Goal: Task Accomplishment & Management: Complete application form

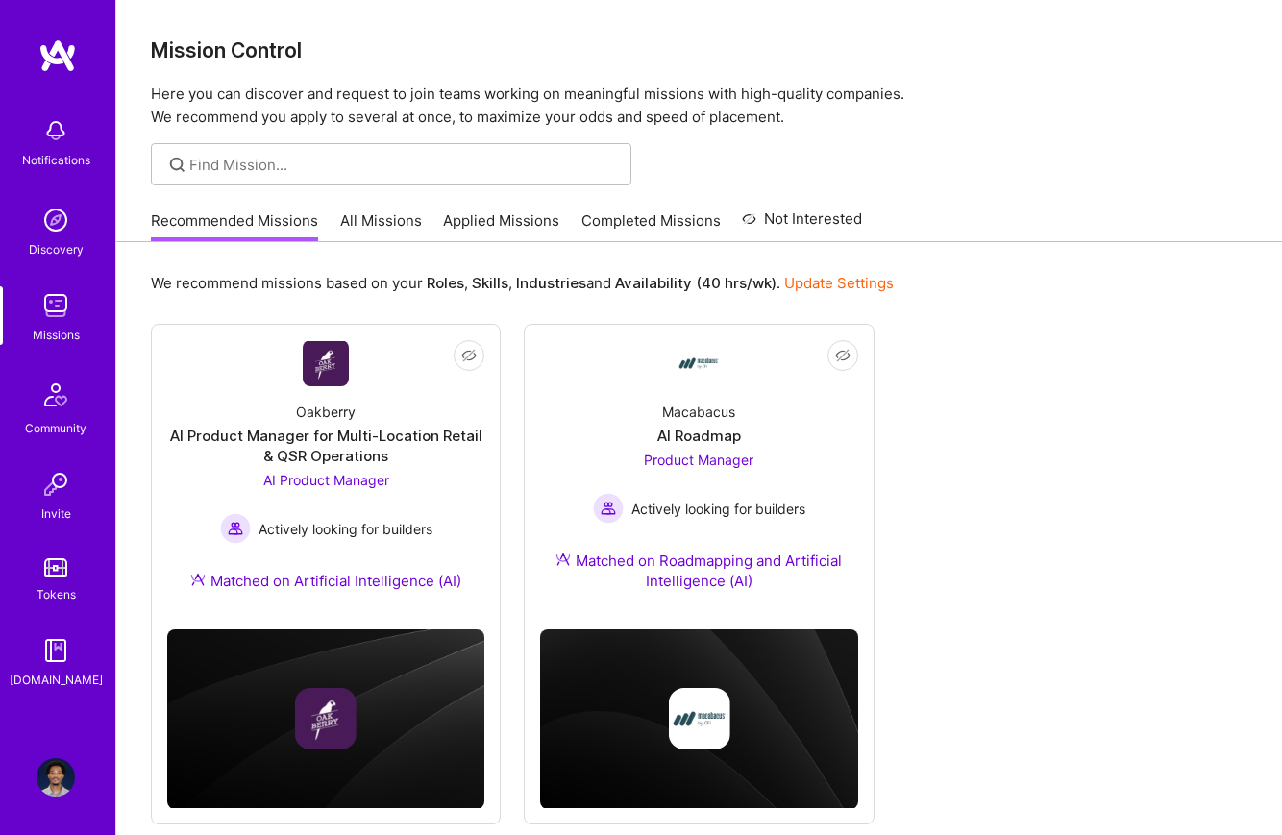
click at [530, 225] on link "Applied Missions" at bounding box center [501, 226] width 116 height 32
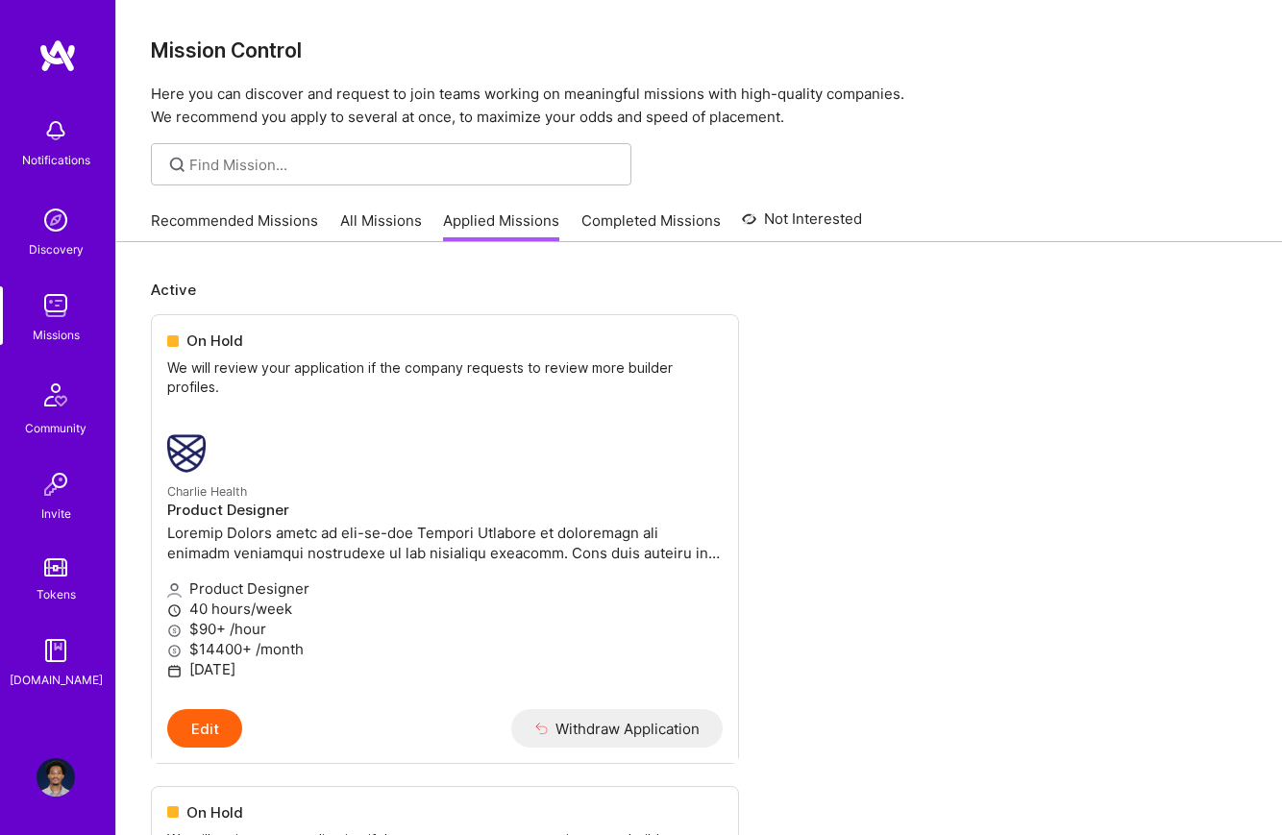
click at [646, 214] on link "Completed Missions" at bounding box center [650, 226] width 139 height 32
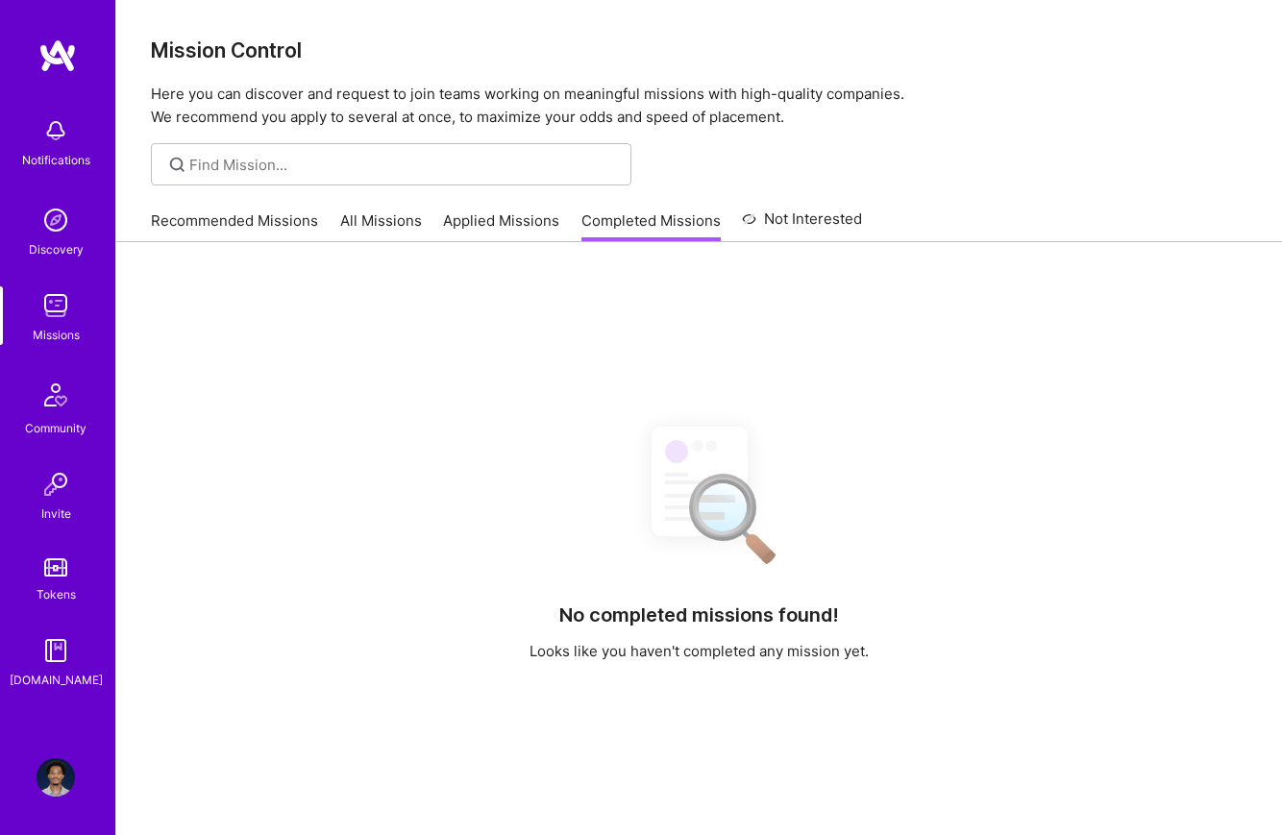
click at [515, 224] on link "Applied Missions" at bounding box center [501, 226] width 116 height 32
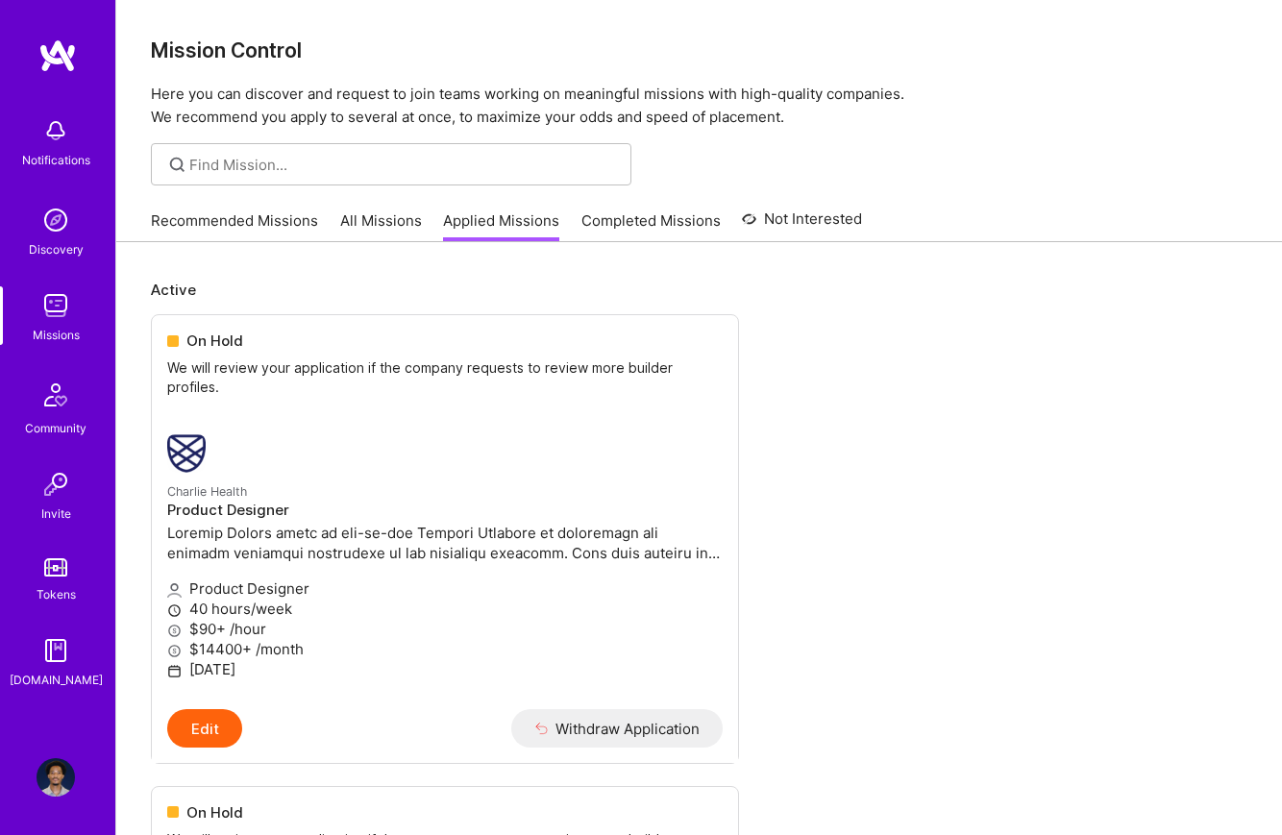
click at [210, 217] on link "Recommended Missions" at bounding box center [234, 226] width 167 height 32
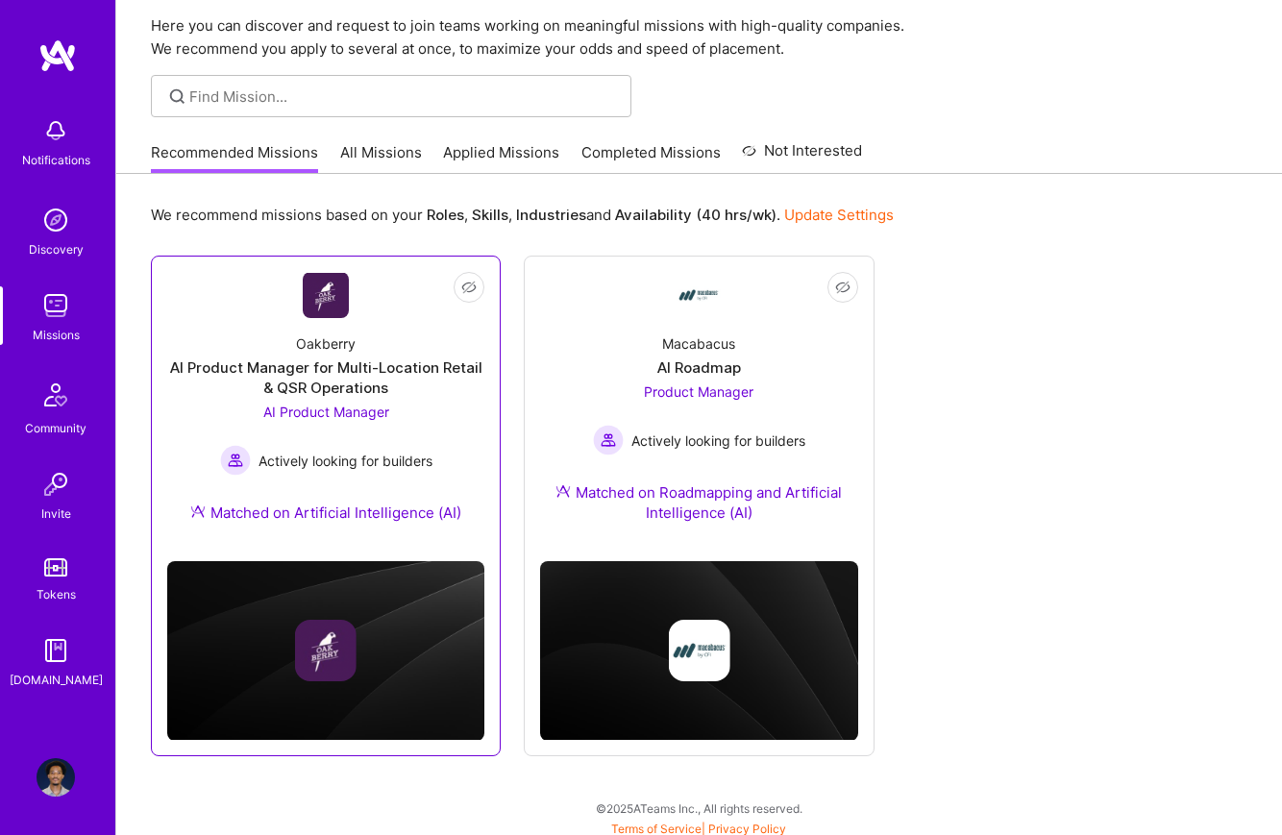
scroll to position [75, 0]
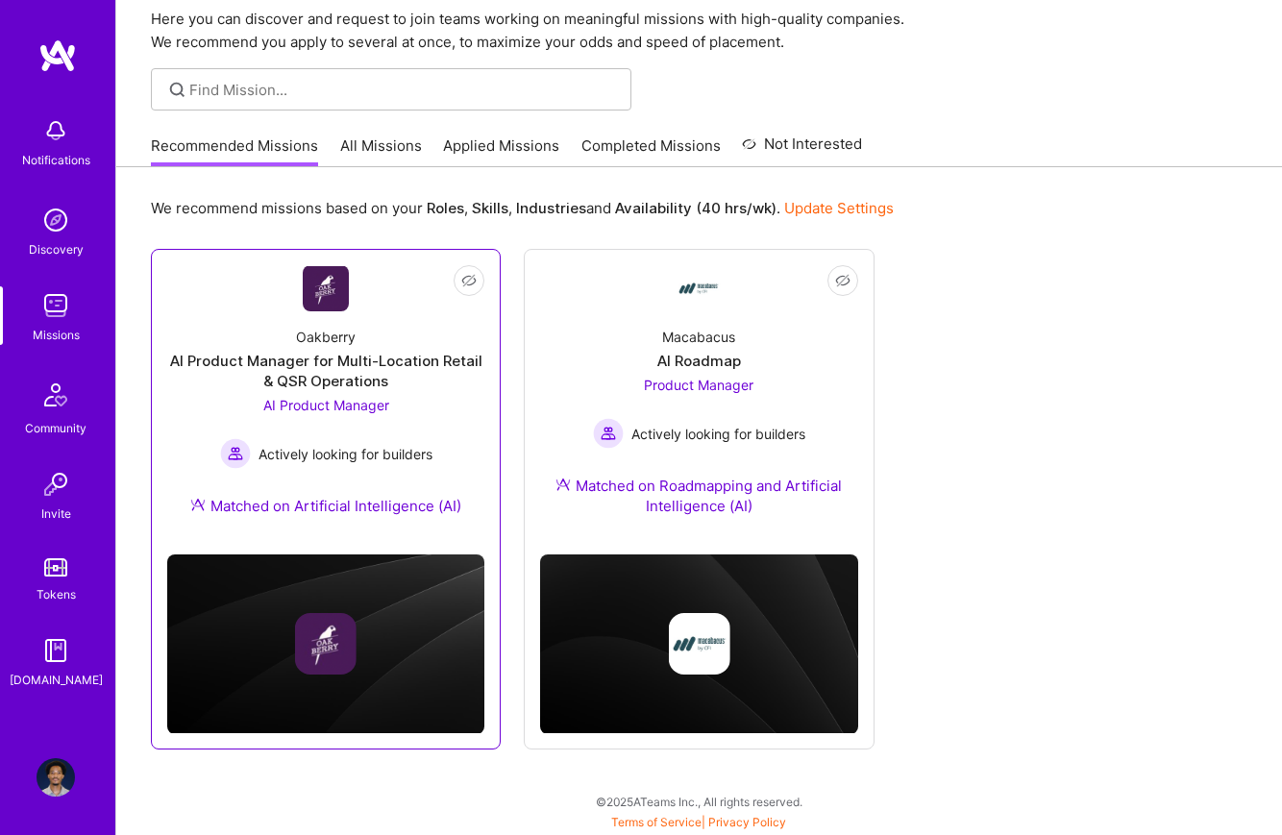
click at [244, 396] on div "AI Product Manager Actively looking for builders" at bounding box center [326, 432] width 212 height 74
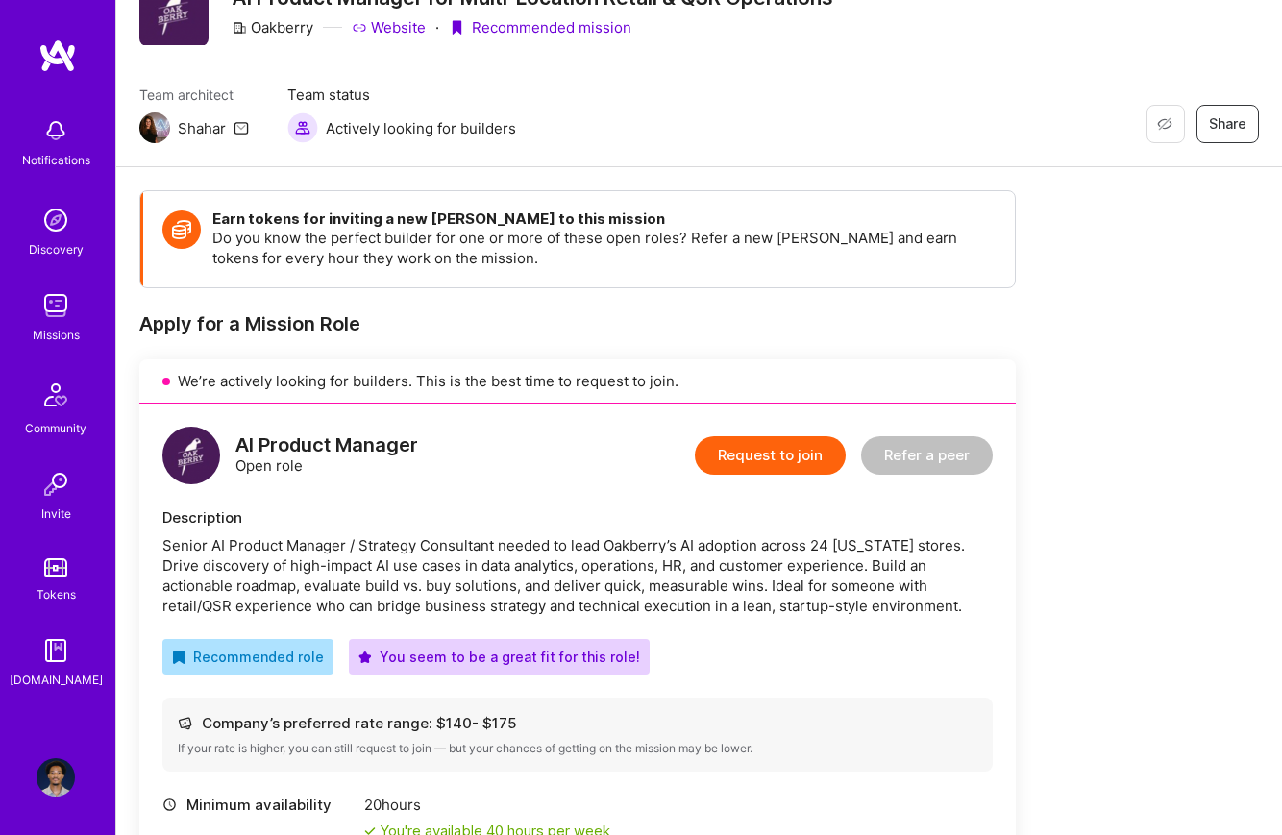
scroll to position [85, 0]
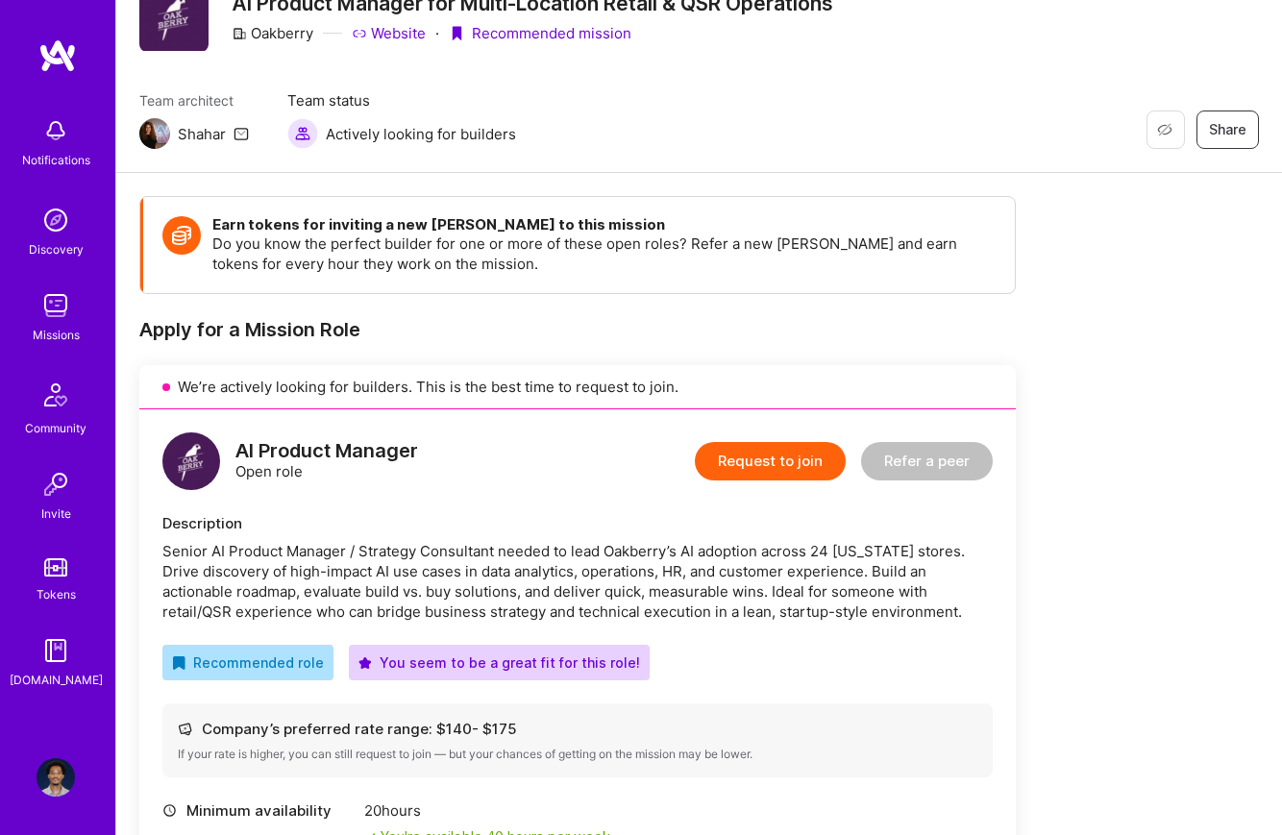
click at [742, 457] on button "Request to join" at bounding box center [770, 461] width 151 height 38
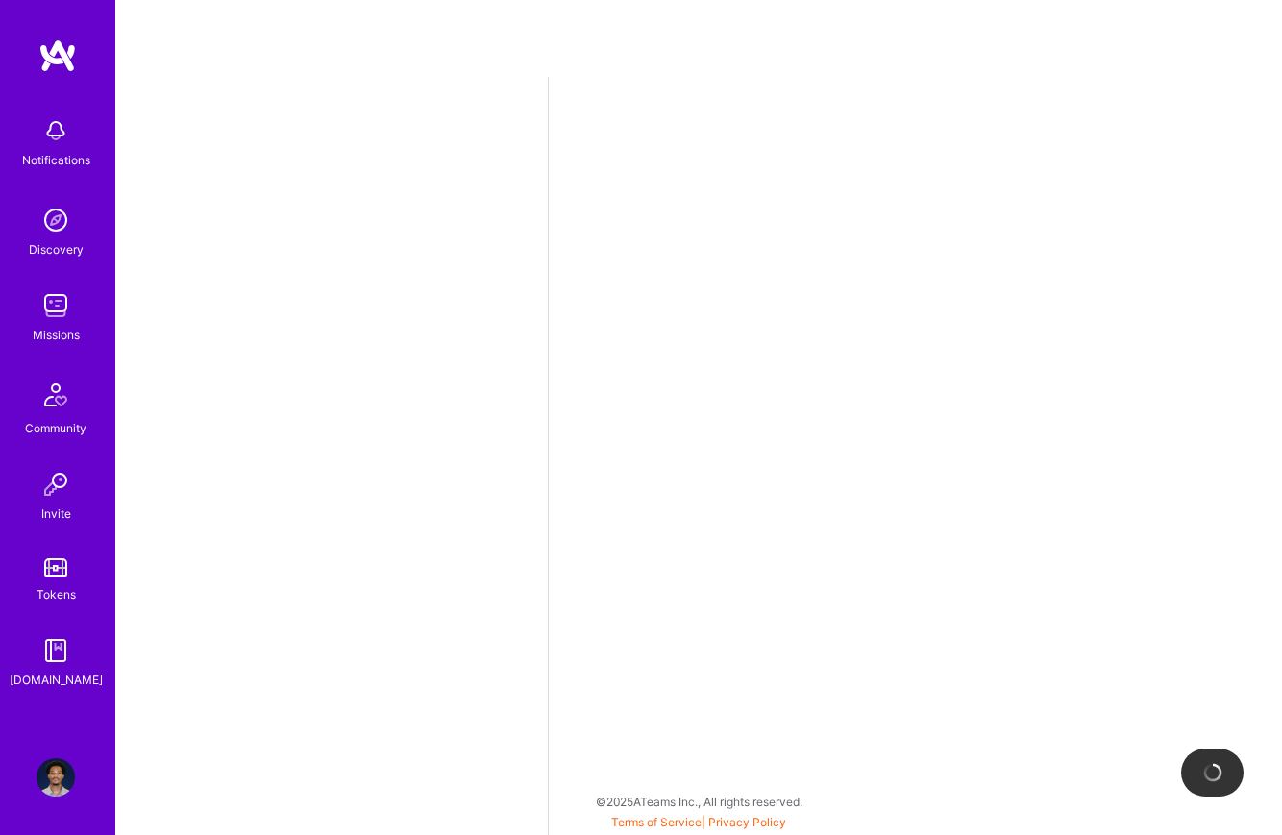
select select "US"
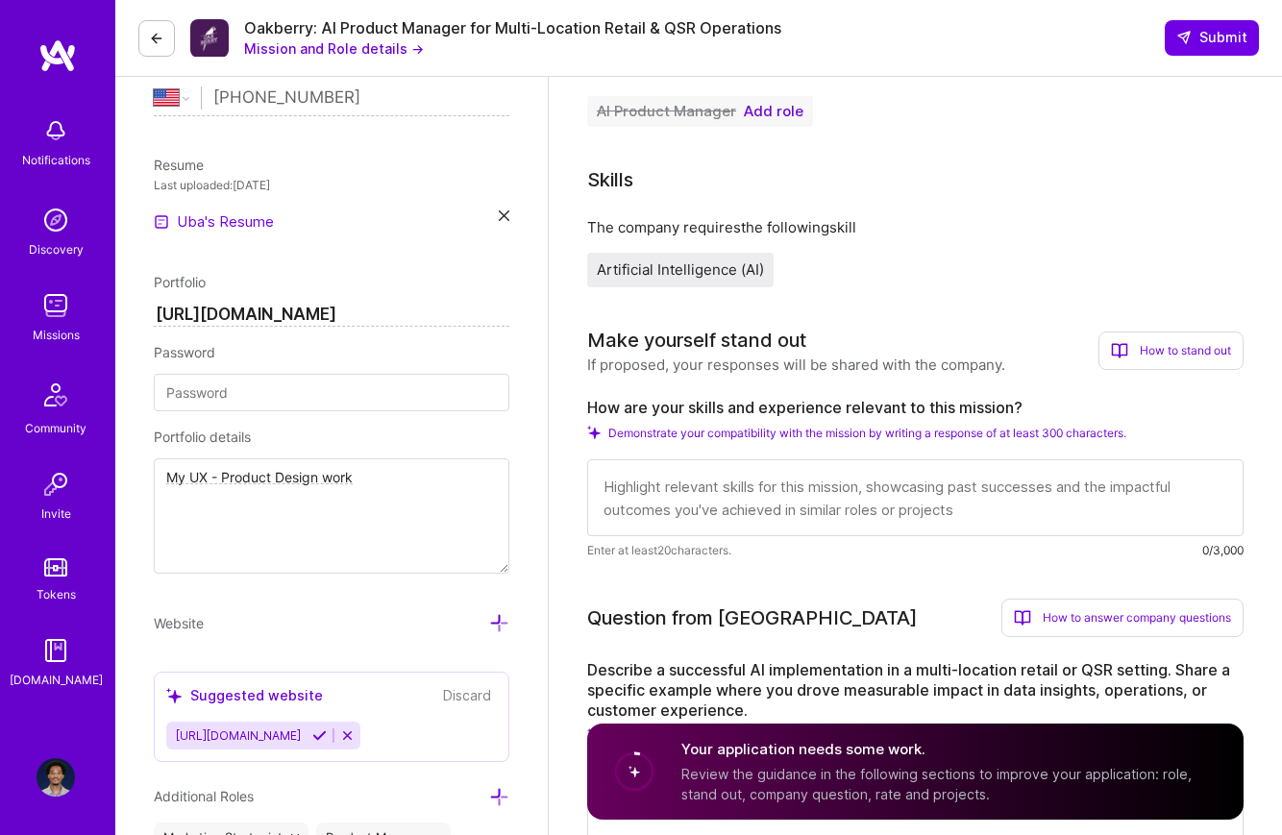
scroll to position [453, 0]
click at [758, 119] on span "Add role" at bounding box center [774, 113] width 60 height 15
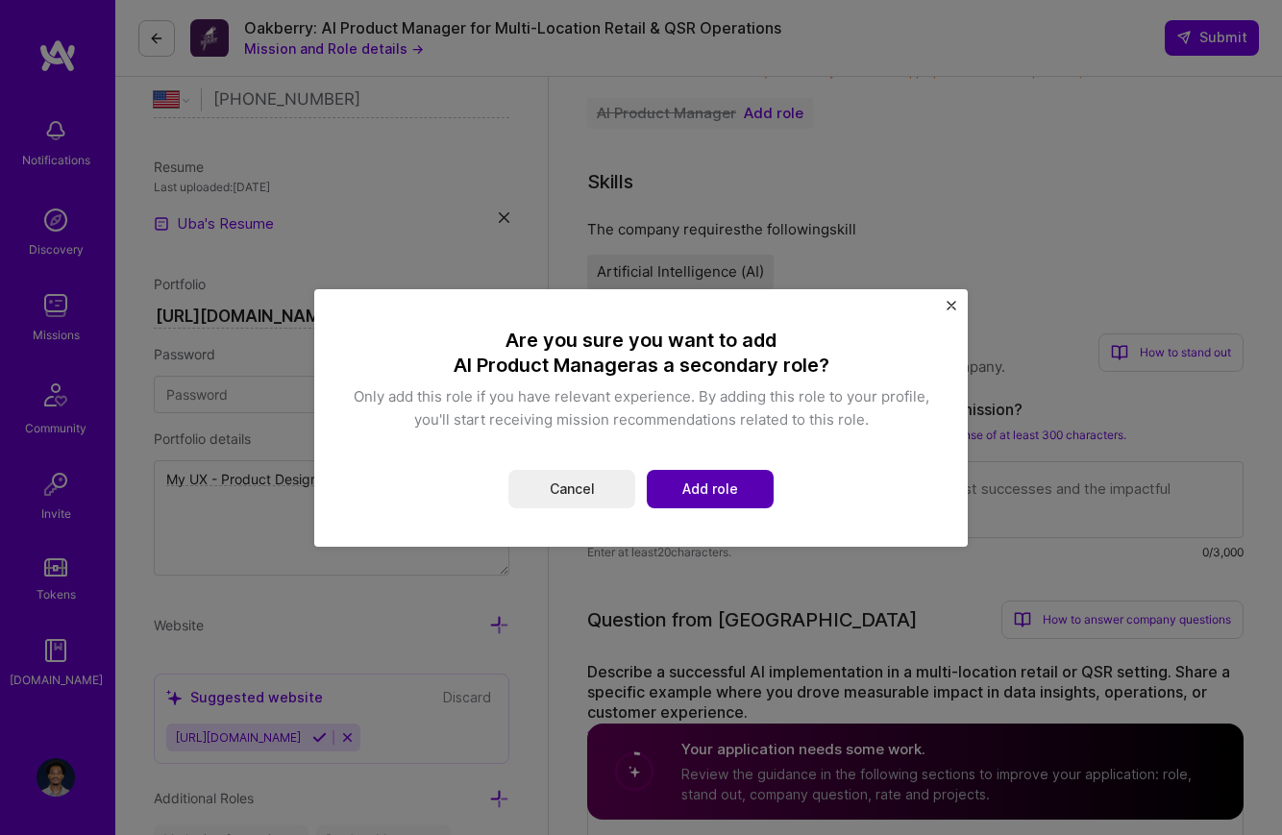
click at [732, 483] on button "Add role" at bounding box center [710, 489] width 127 height 38
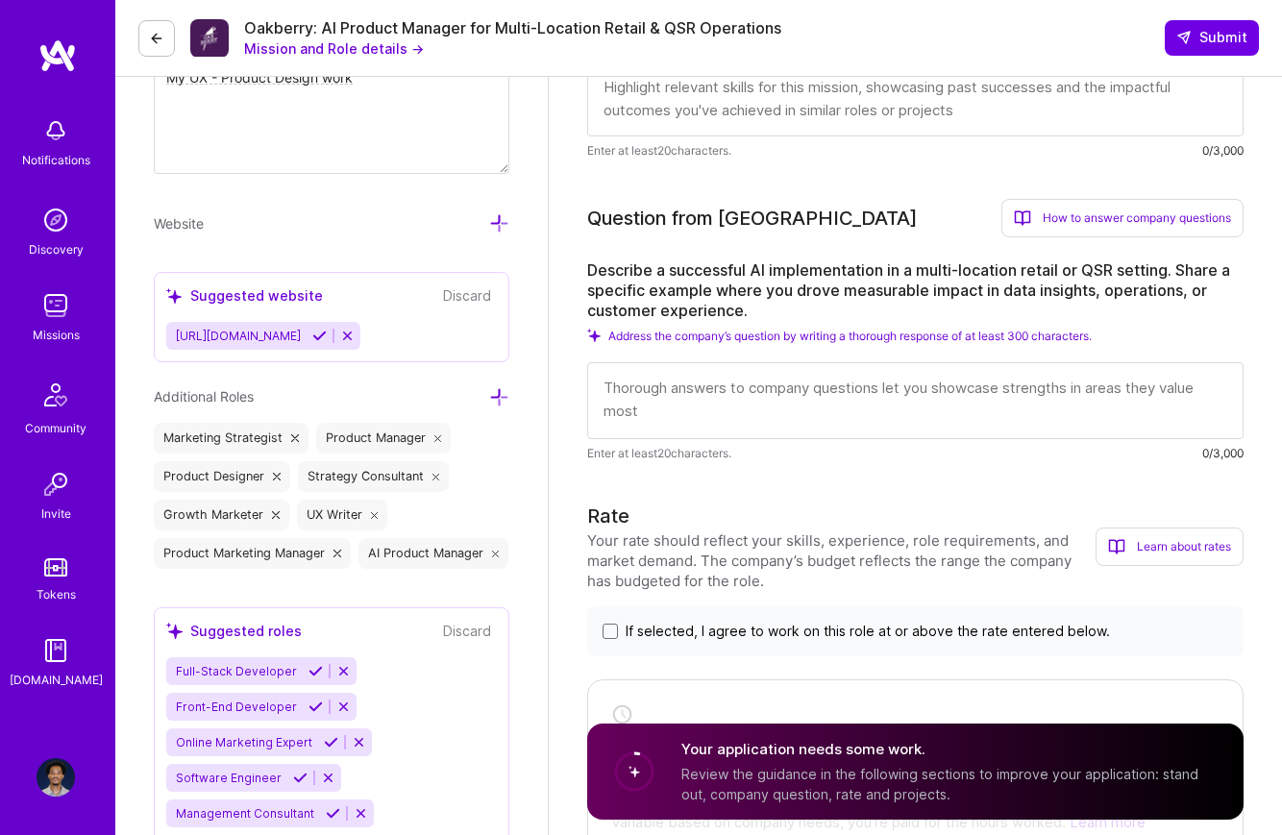
scroll to position [859, 0]
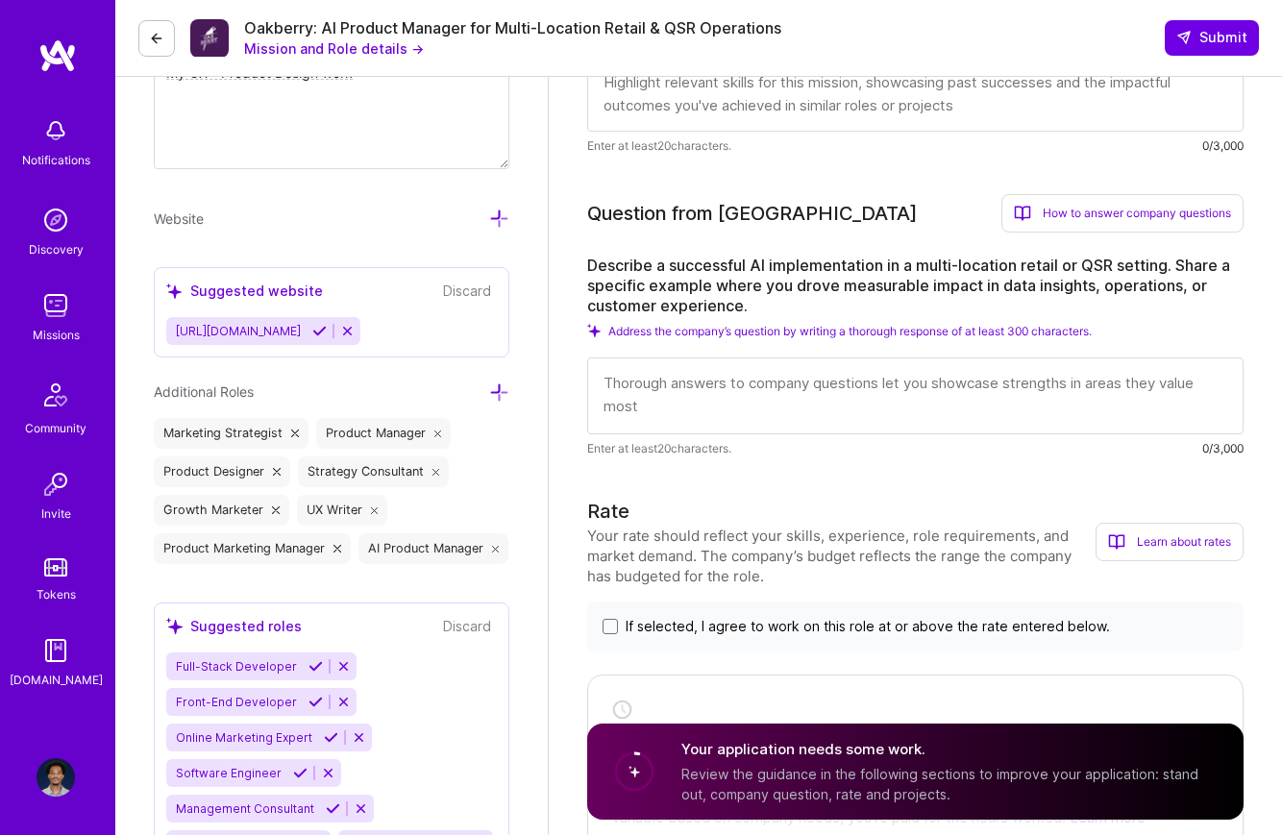
click at [339, 551] on icon at bounding box center [337, 549] width 8 height 8
click at [274, 511] on icon at bounding box center [276, 510] width 8 height 8
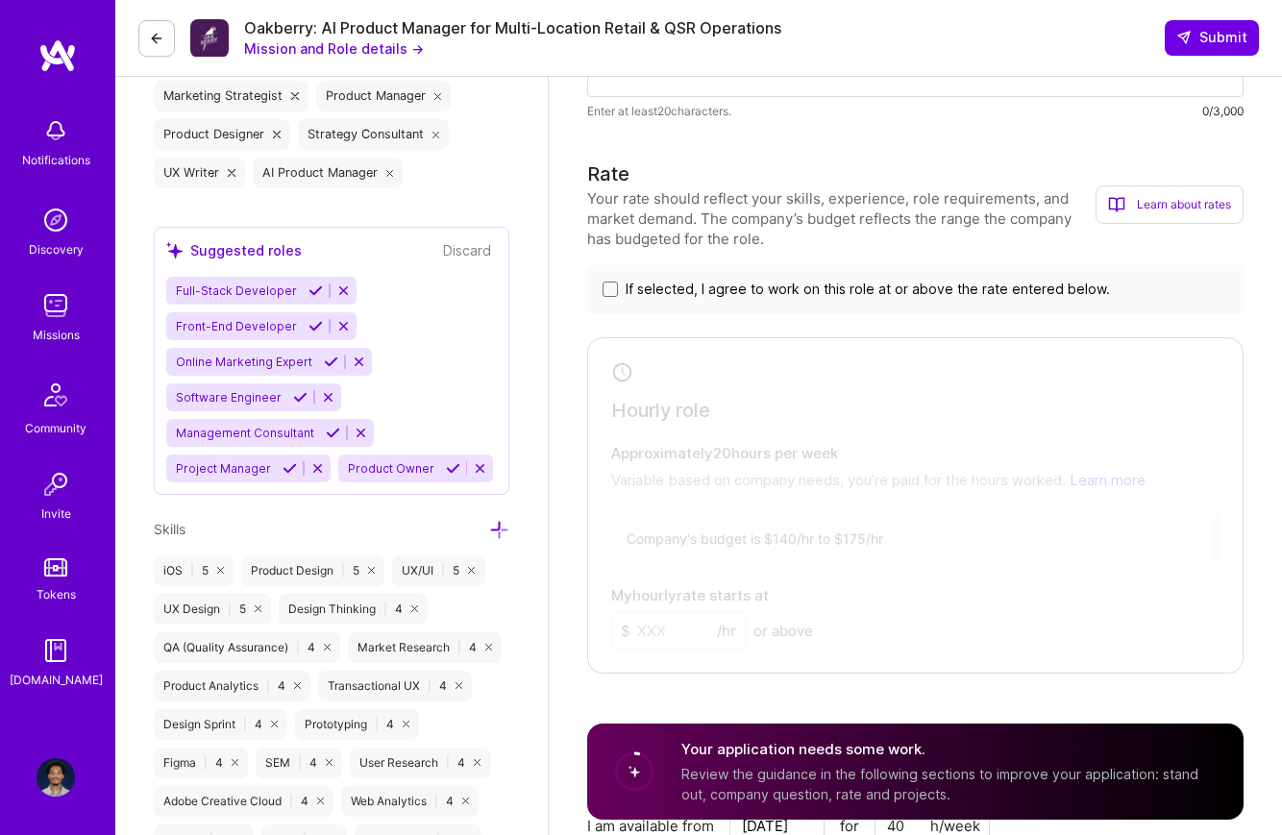
scroll to position [1200, 0]
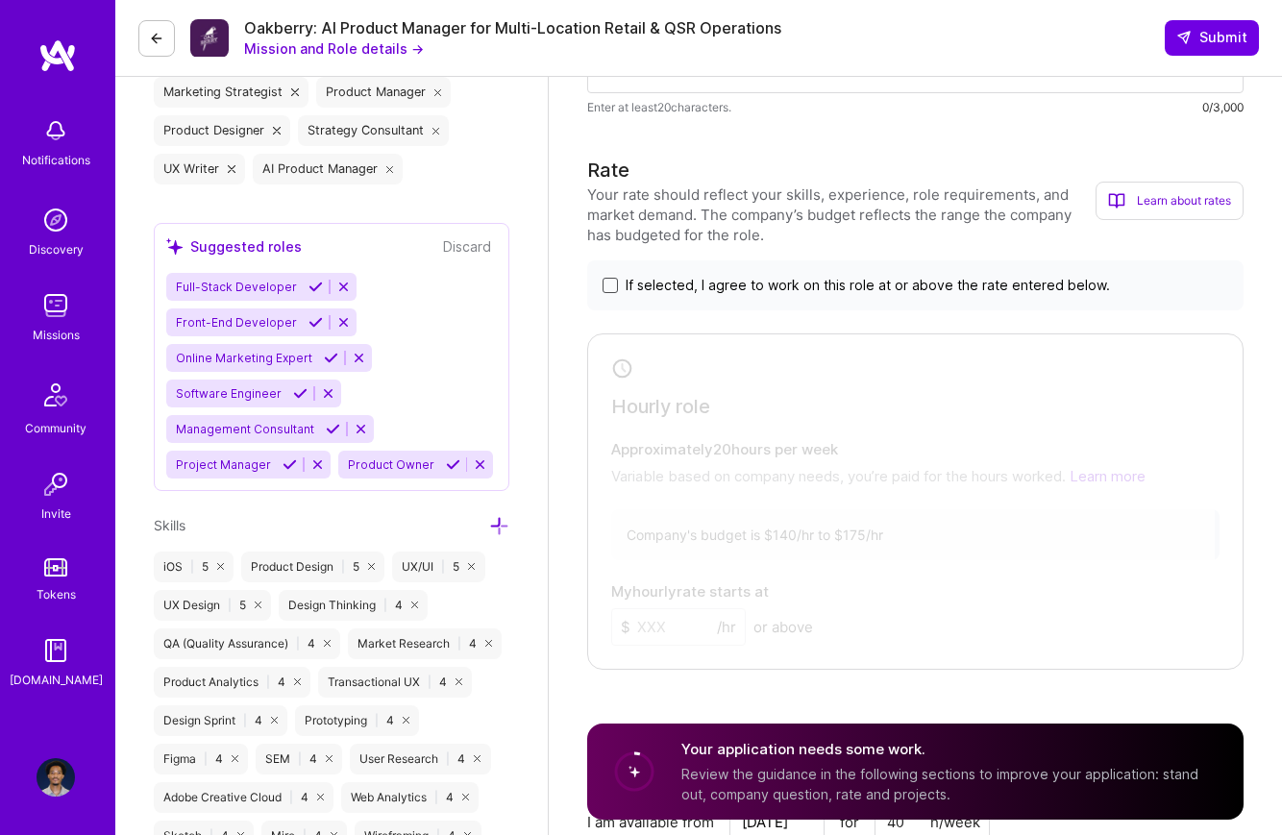
click at [608, 283] on span at bounding box center [610, 285] width 15 height 15
click at [0, 0] on input "If selected, I agree to work on this role at or above the rate entered below." at bounding box center [0, 0] width 0 height 0
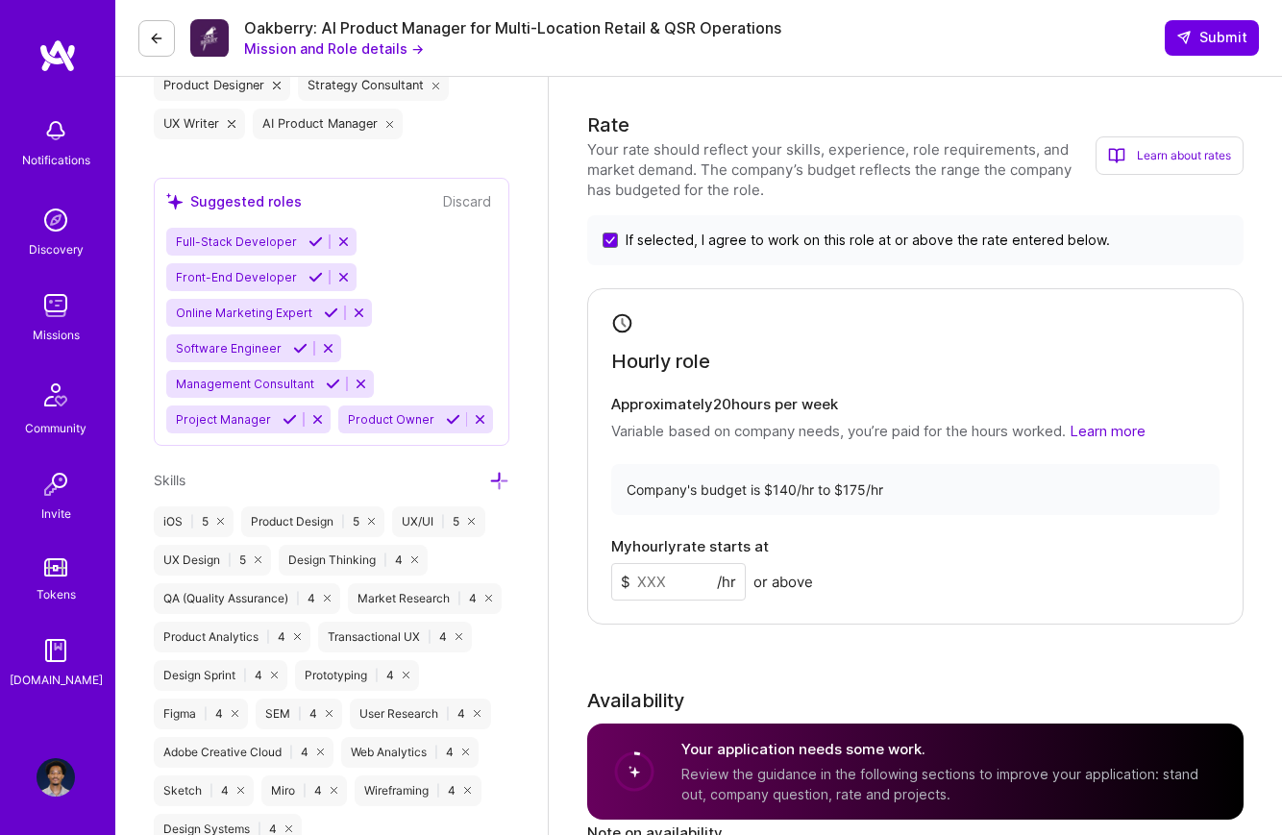
scroll to position [1253, 0]
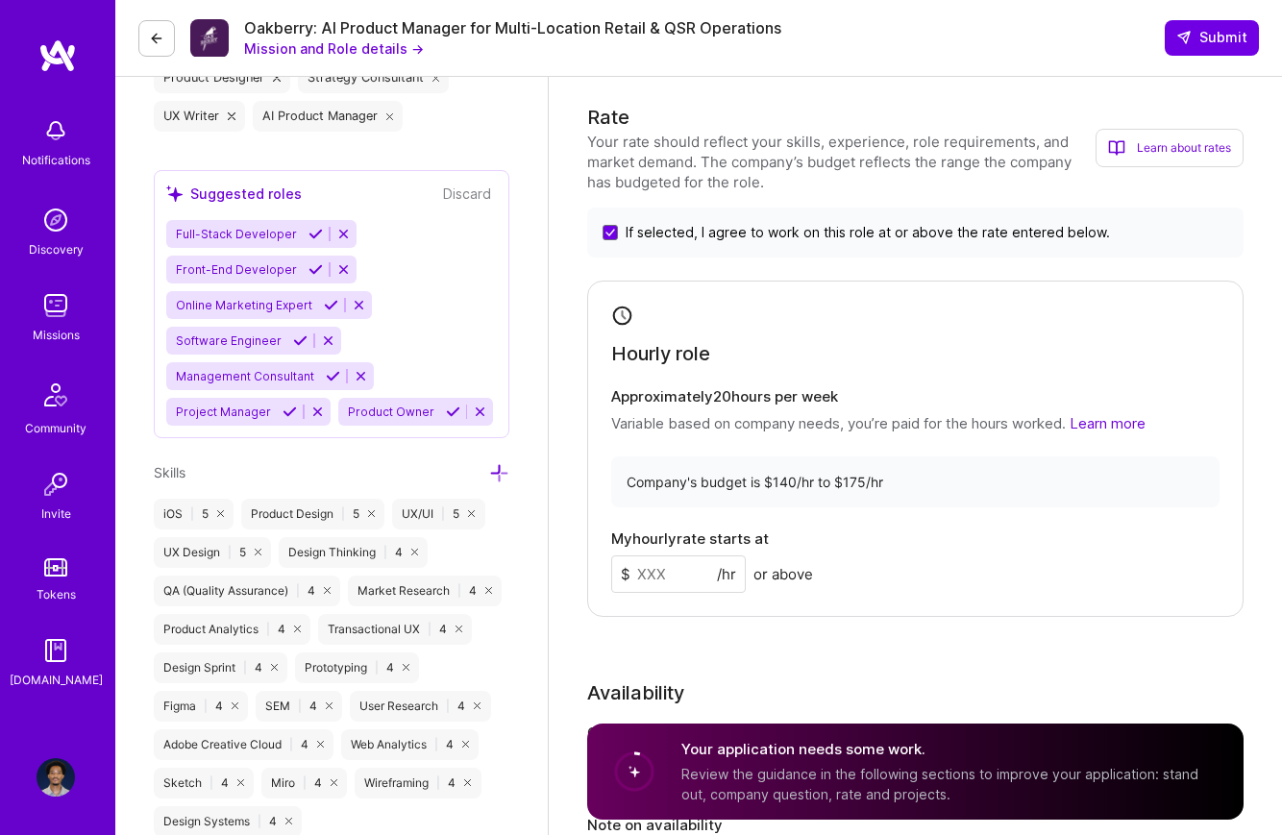
click at [673, 578] on input at bounding box center [678, 573] width 135 height 37
type input "140"
click at [724, 653] on div "Rate Your rate should reflect your skills, experience, role requirements, and m…" at bounding box center [915, 527] width 656 height 848
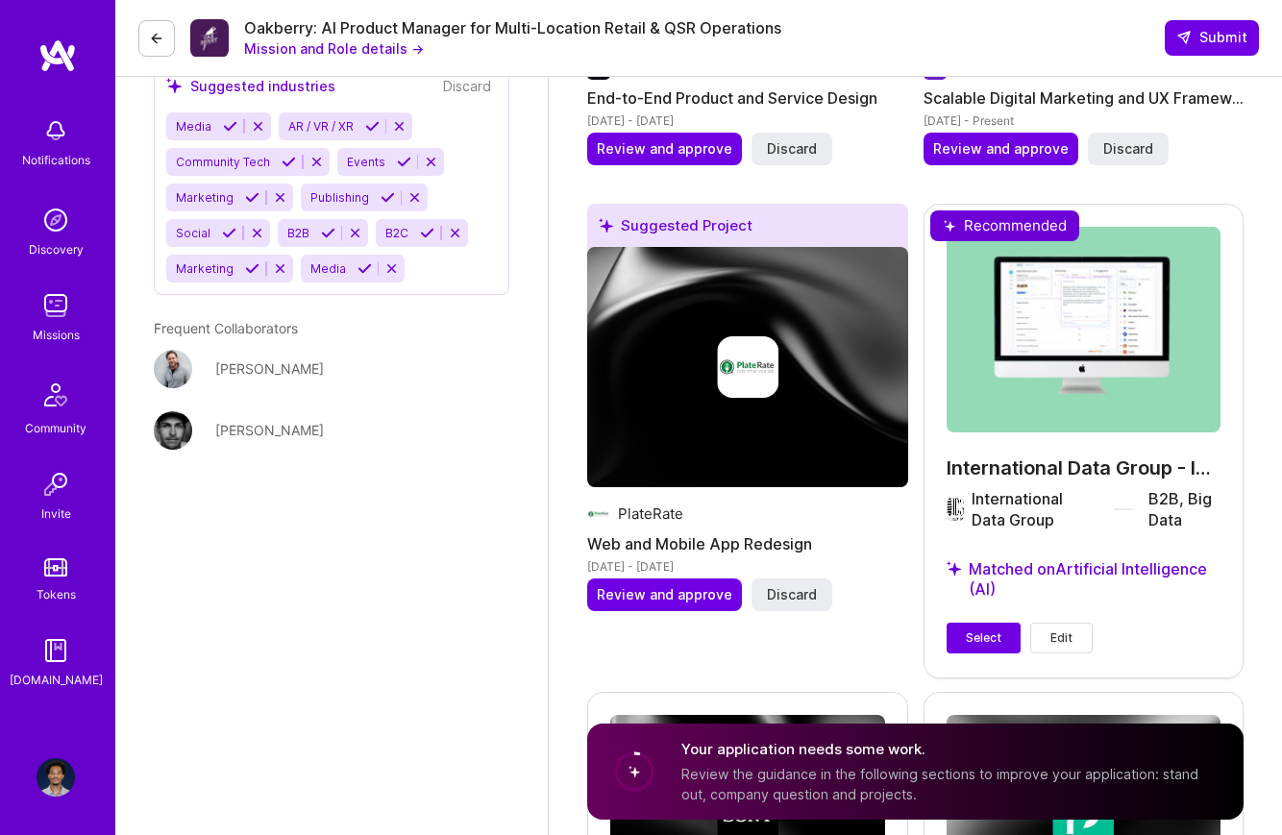
scroll to position [2897, 0]
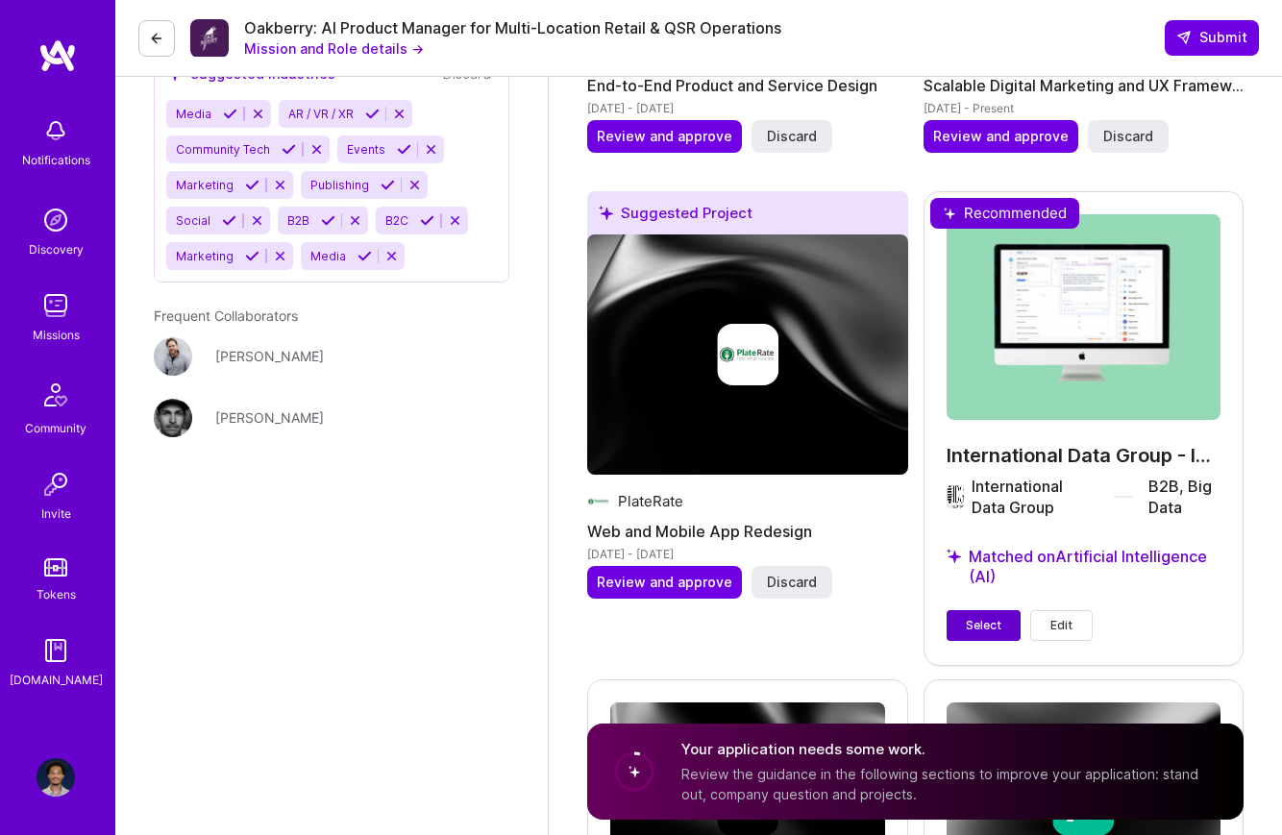
click at [985, 610] on button "Select" at bounding box center [984, 625] width 74 height 31
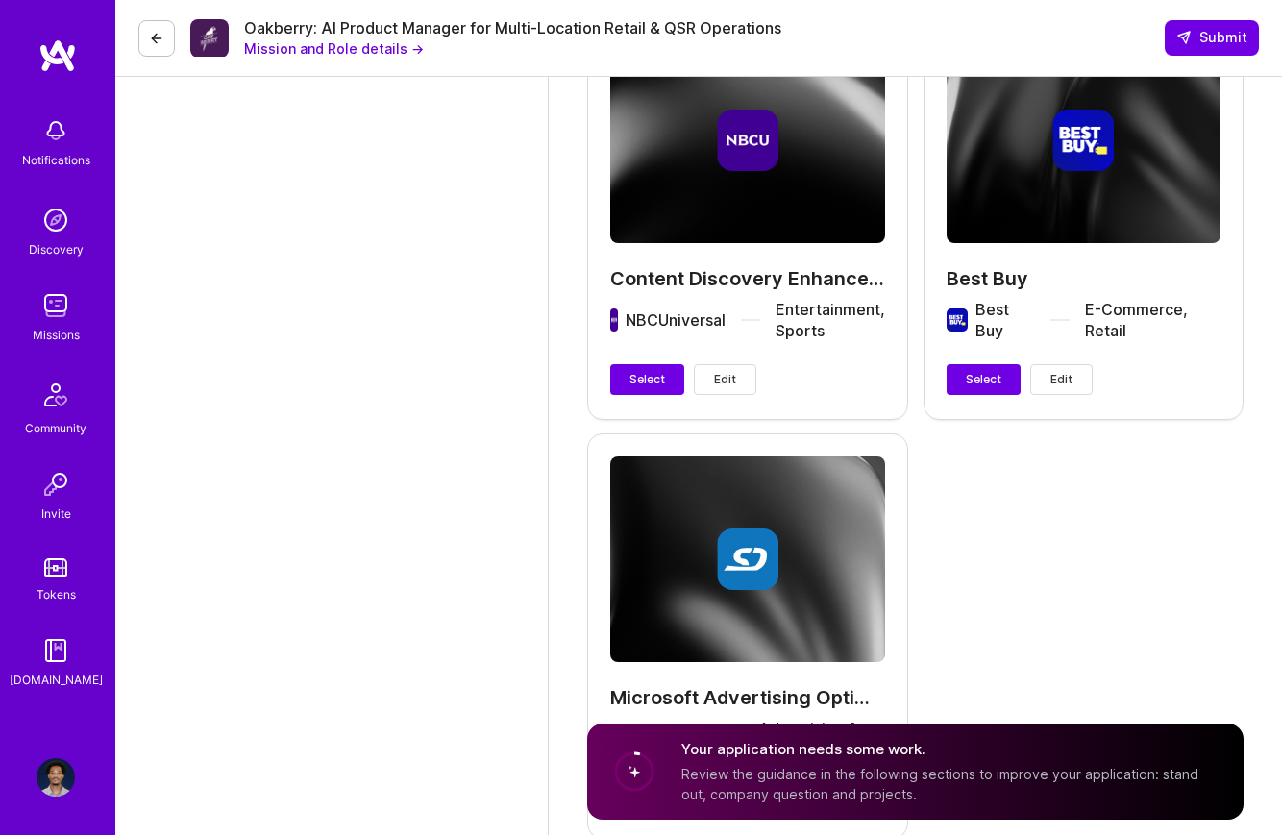
scroll to position [4004, 0]
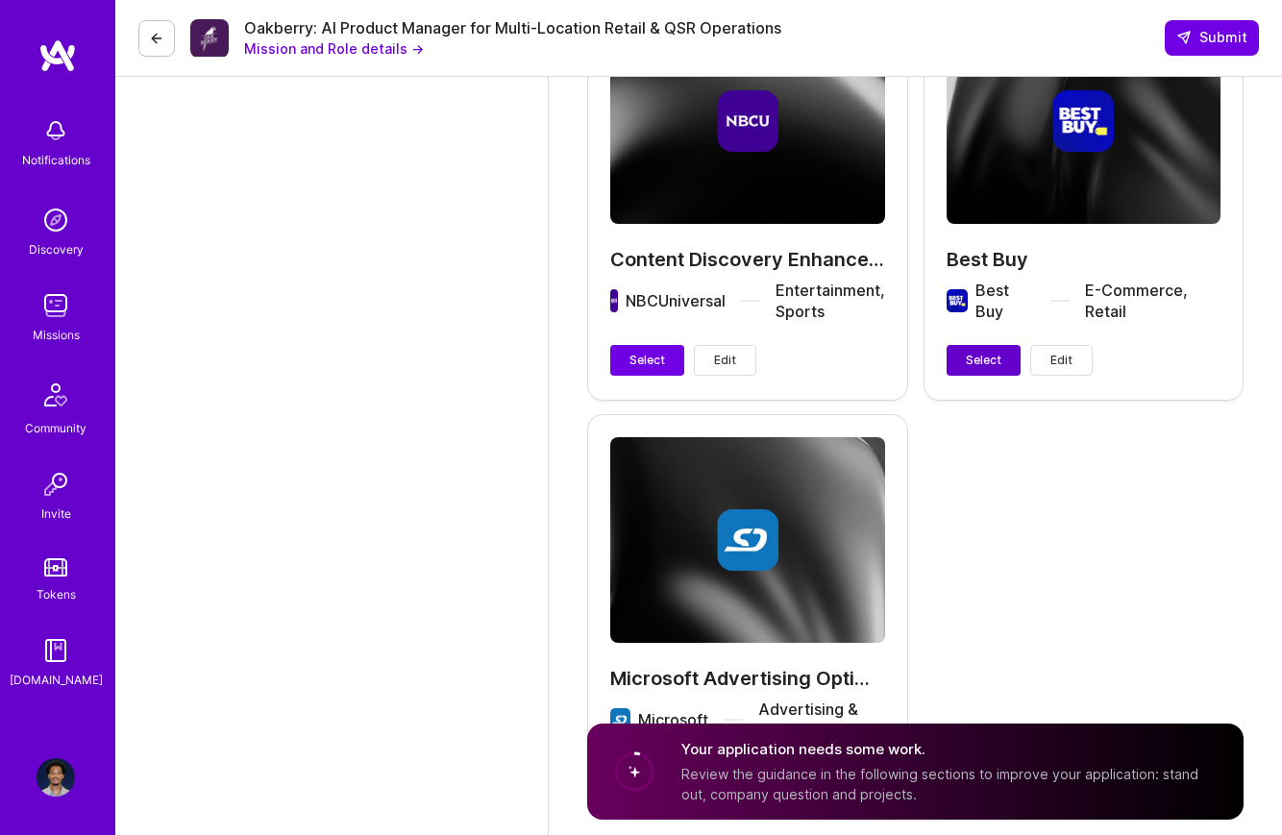
click at [978, 352] on span "Select" at bounding box center [984, 360] width 36 height 17
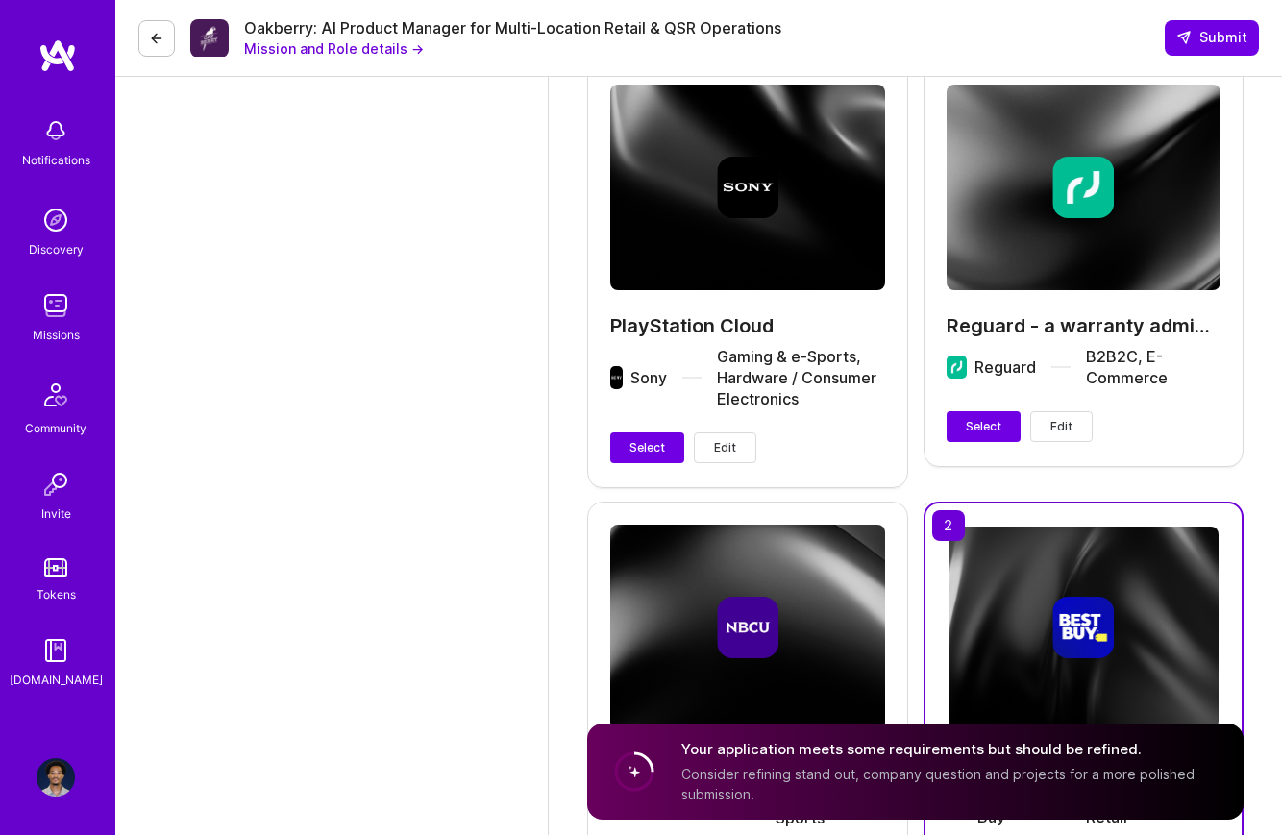
scroll to position [3496, 0]
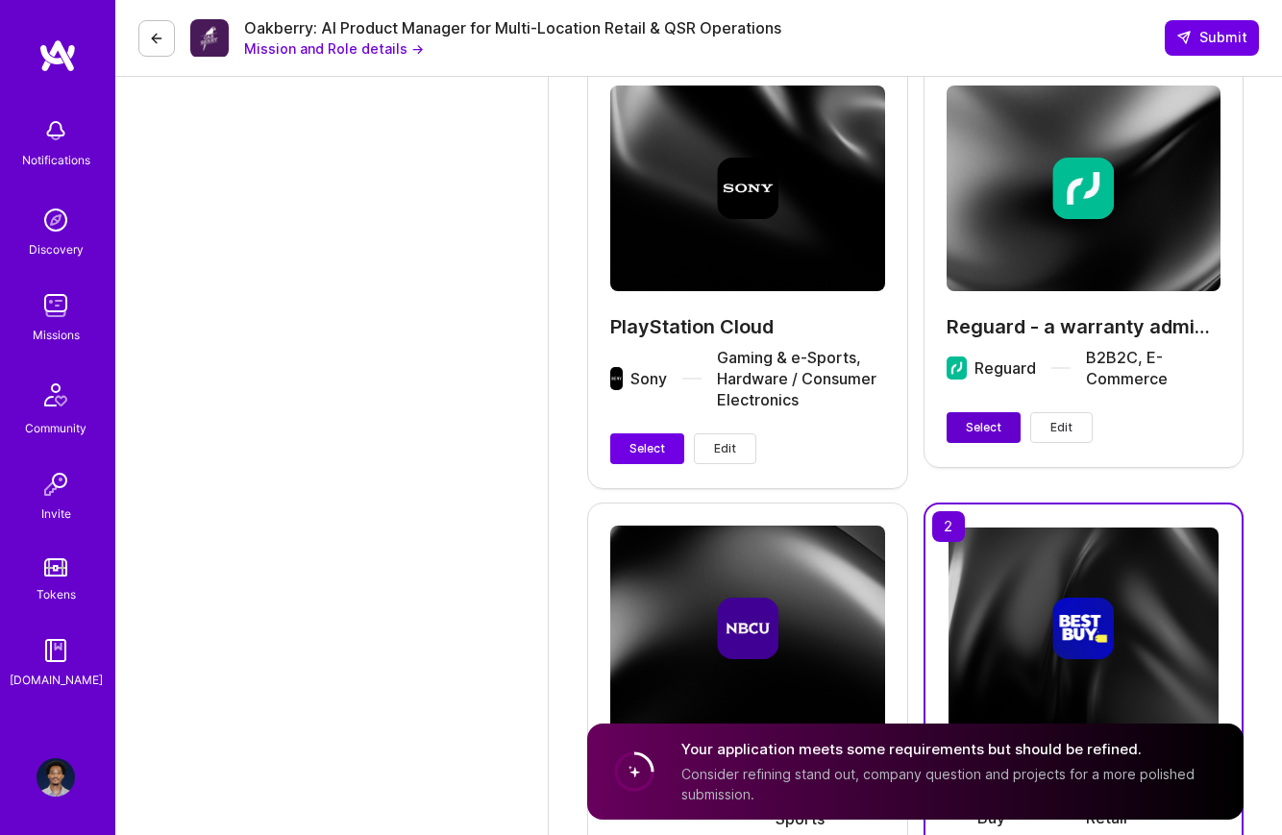
click at [974, 419] on span "Select" at bounding box center [984, 427] width 36 height 17
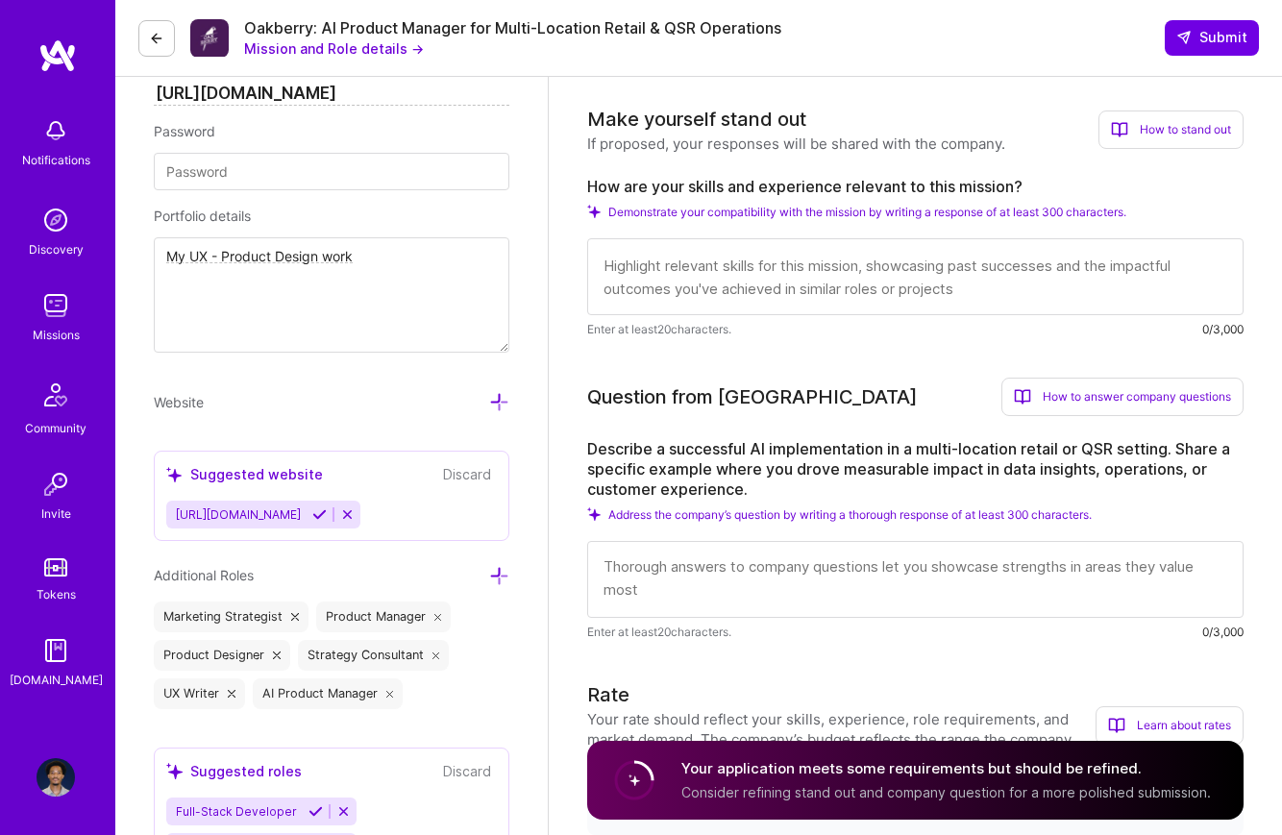
scroll to position [670, 0]
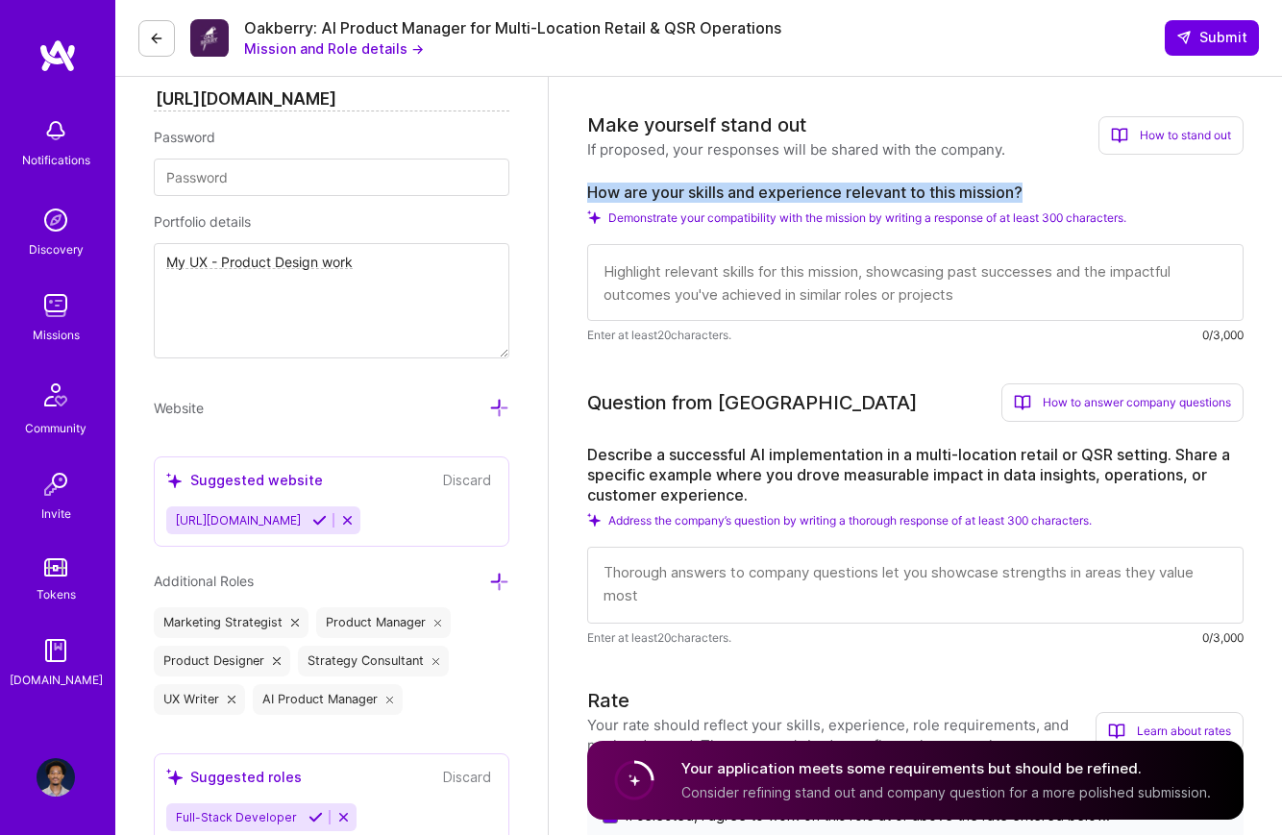
drag, startPoint x: 581, startPoint y: 188, endPoint x: 1040, endPoint y: 196, distance: 458.5
copy label "How are your skills and experience relevant to this mission?"
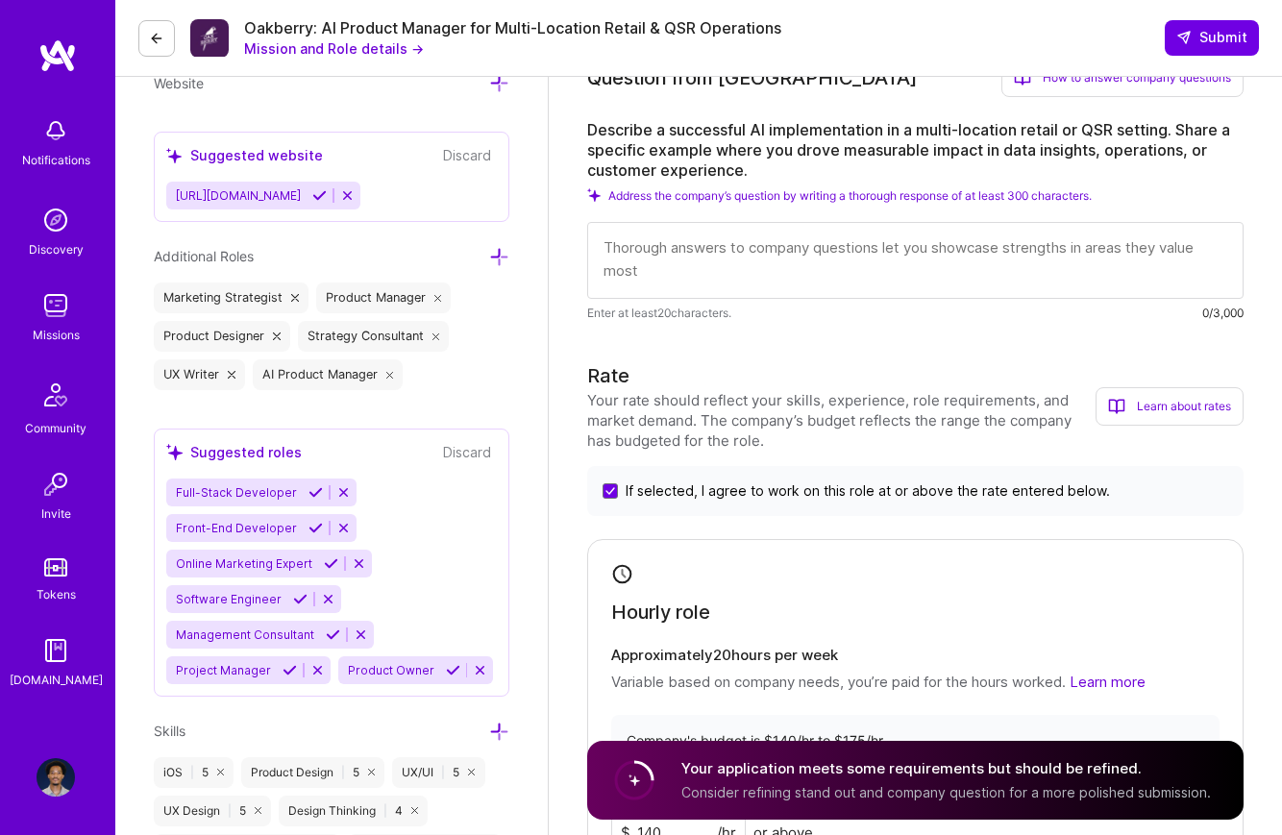
scroll to position [987, 0]
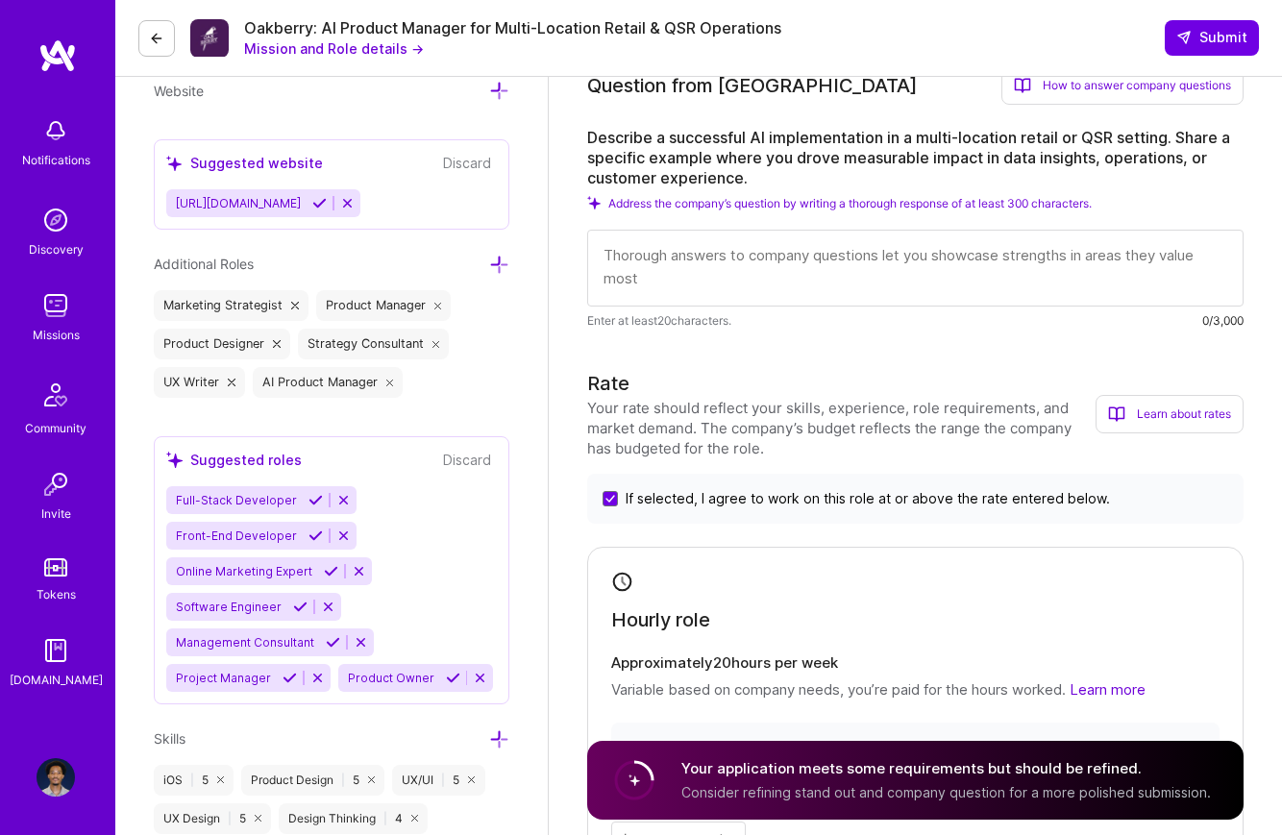
click at [767, 183] on label "Describe a successful AI implementation in a multi-location retail or QSR setti…" at bounding box center [915, 158] width 656 height 61
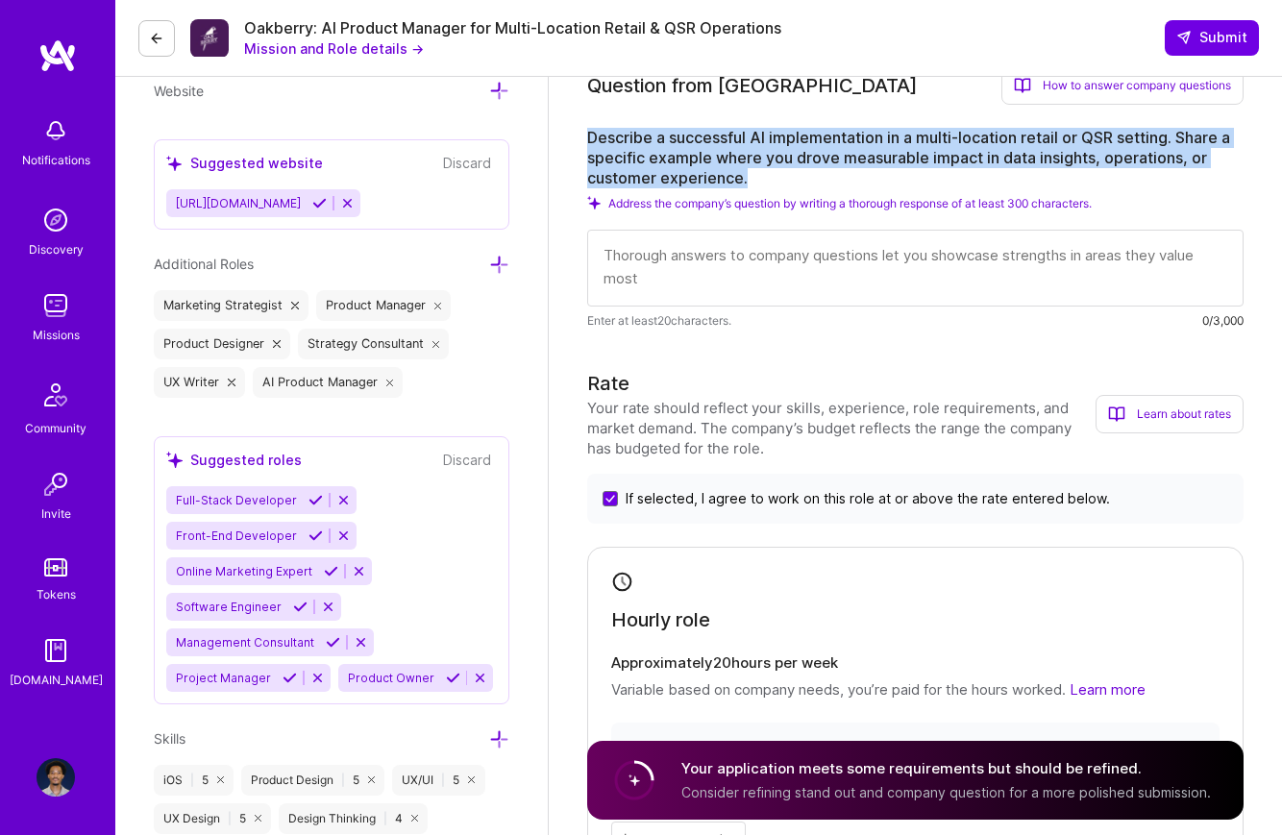
drag, startPoint x: 767, startPoint y: 183, endPoint x: 585, endPoint y: 137, distance: 187.2
copy label "Describe a successful AI implementation in a multi-location retail or QSR setti…"
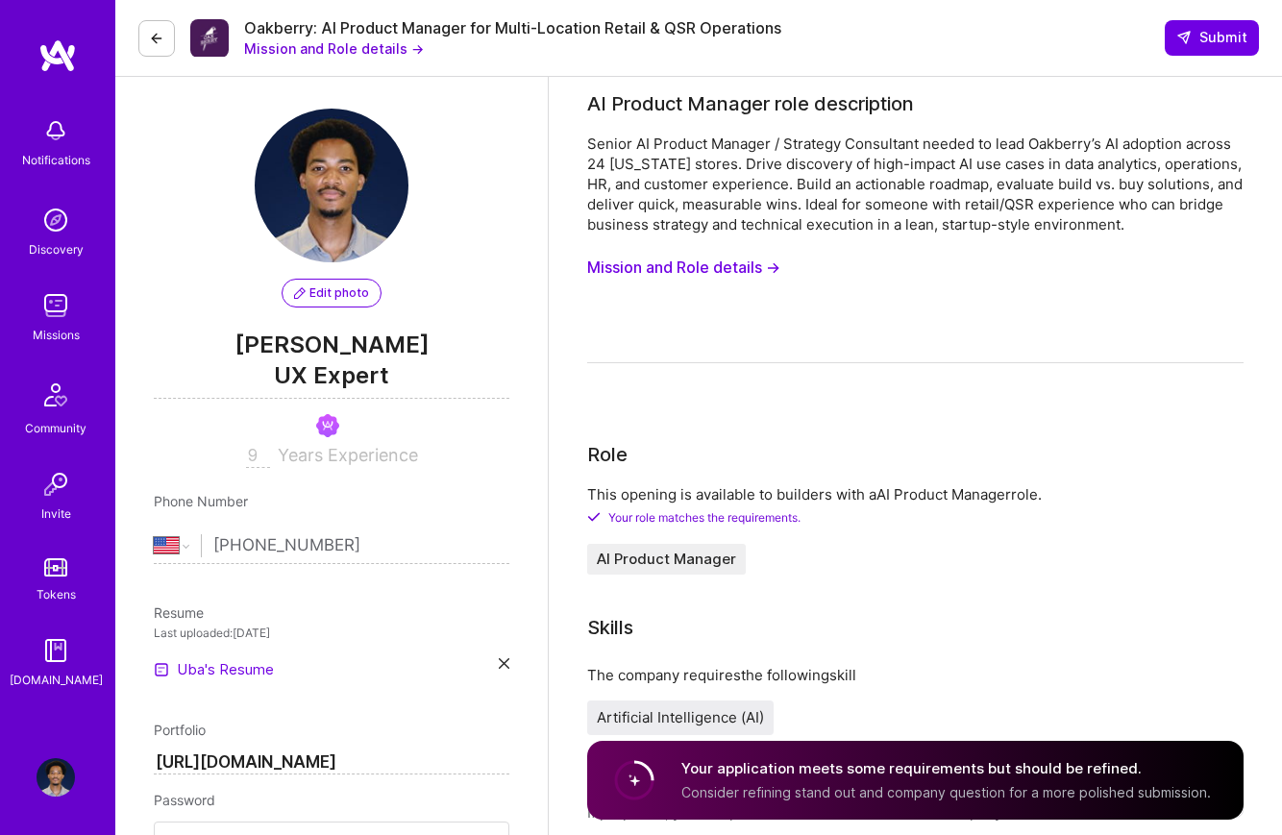
scroll to position [0, 0]
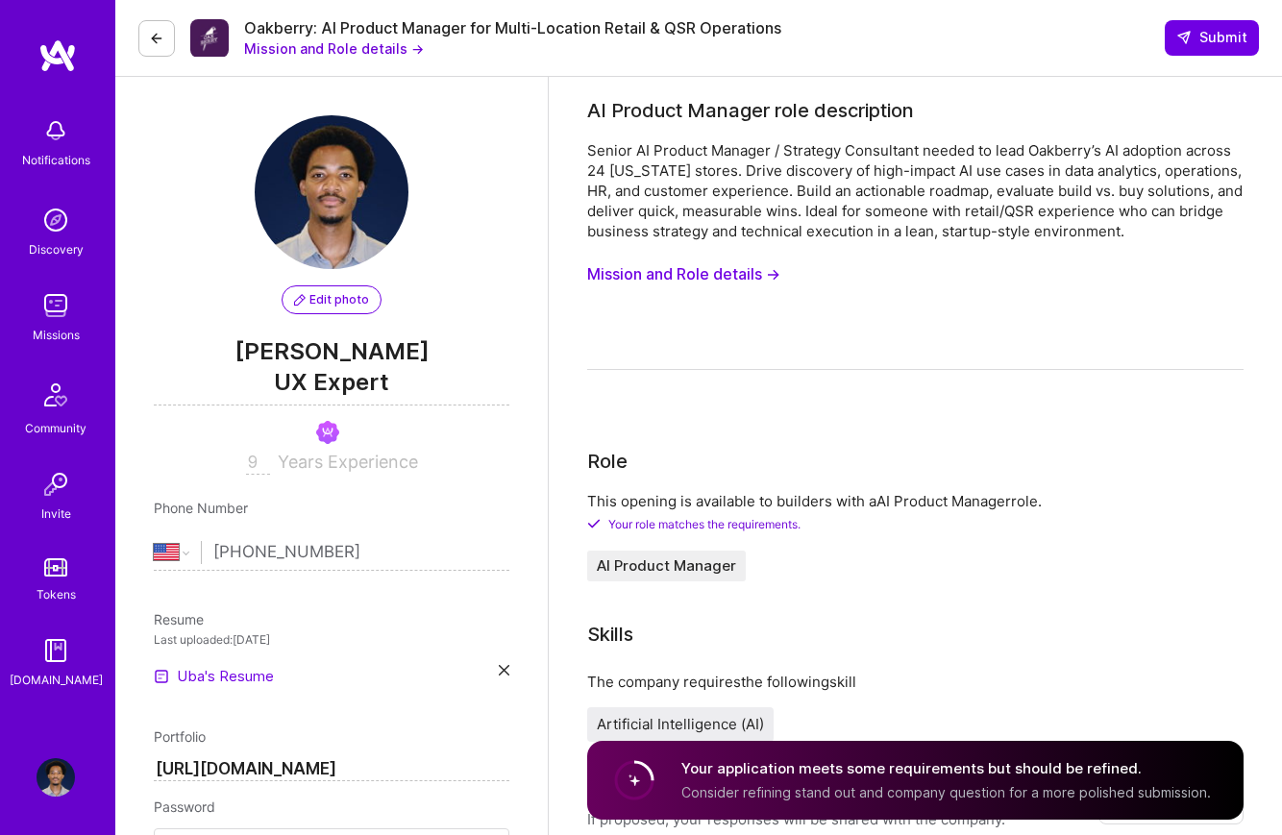
click at [749, 276] on button "Mission and Role details →" at bounding box center [683, 275] width 193 height 36
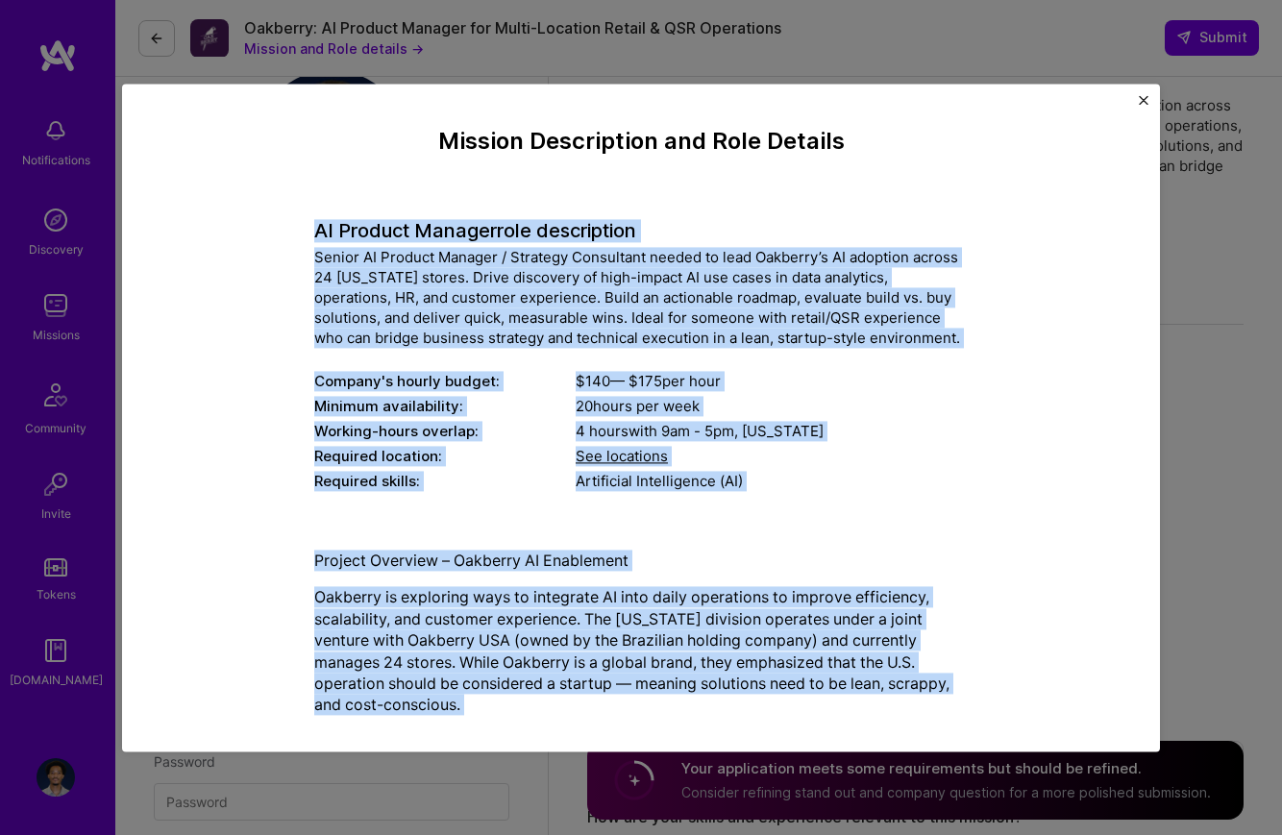
drag, startPoint x: 944, startPoint y: 652, endPoint x: 292, endPoint y: 236, distance: 772.6
copy div "LO Ipsumdo Sitamet cons adipiscinge Seddoe TE Incidid Utlabor / Etdolore Magnaa…"
click at [1145, 101] on img "Close" at bounding box center [1144, 100] width 10 height 10
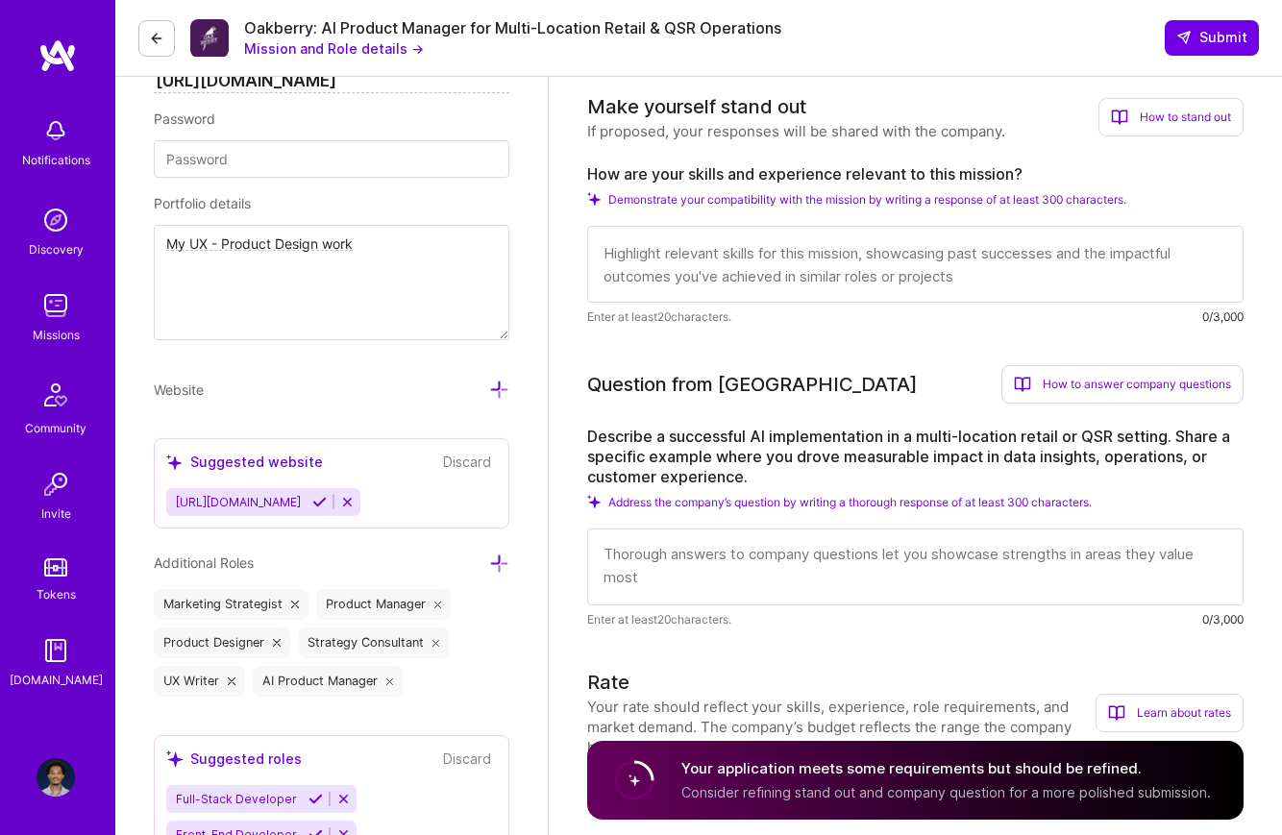
scroll to position [676, 0]
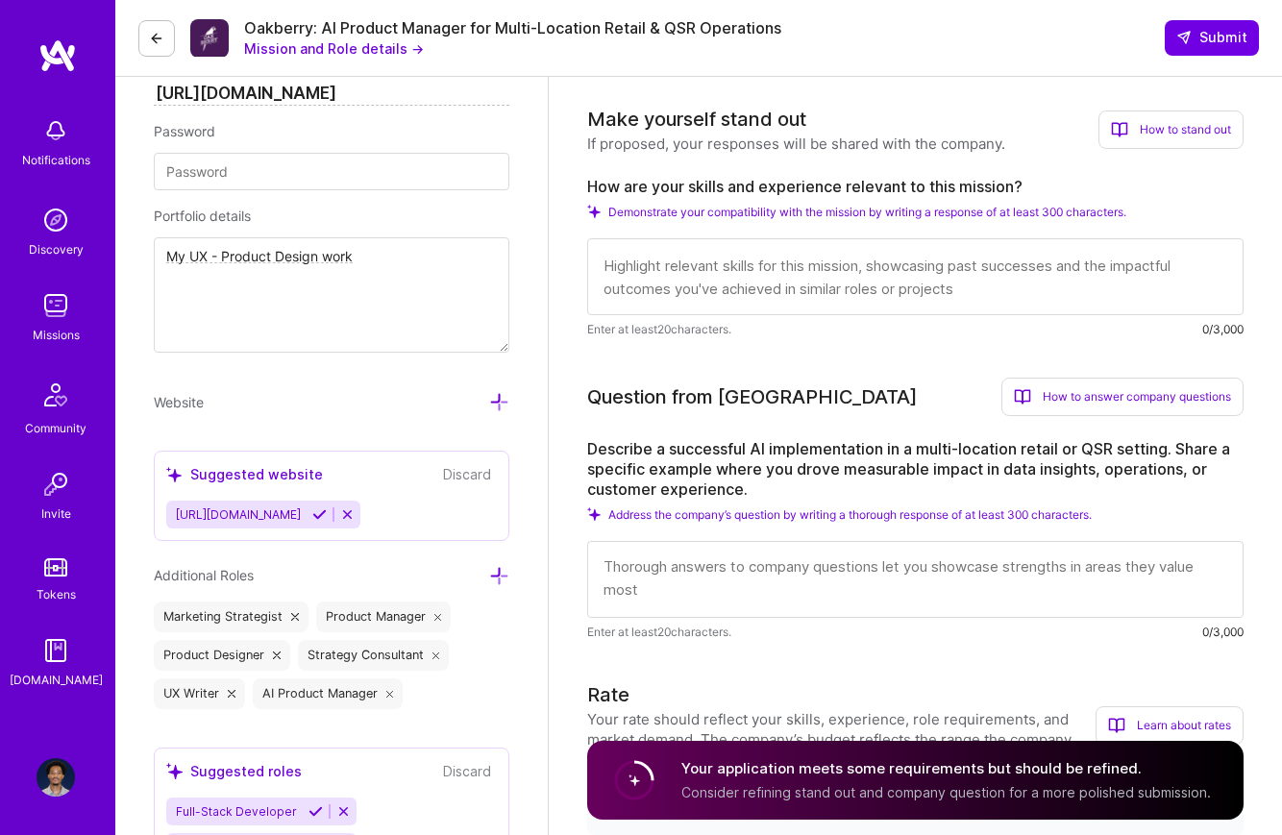
click at [706, 277] on textarea at bounding box center [915, 276] width 656 height 77
paste textarea "My background sits at the intersection of product design, AI adoption, and mult…"
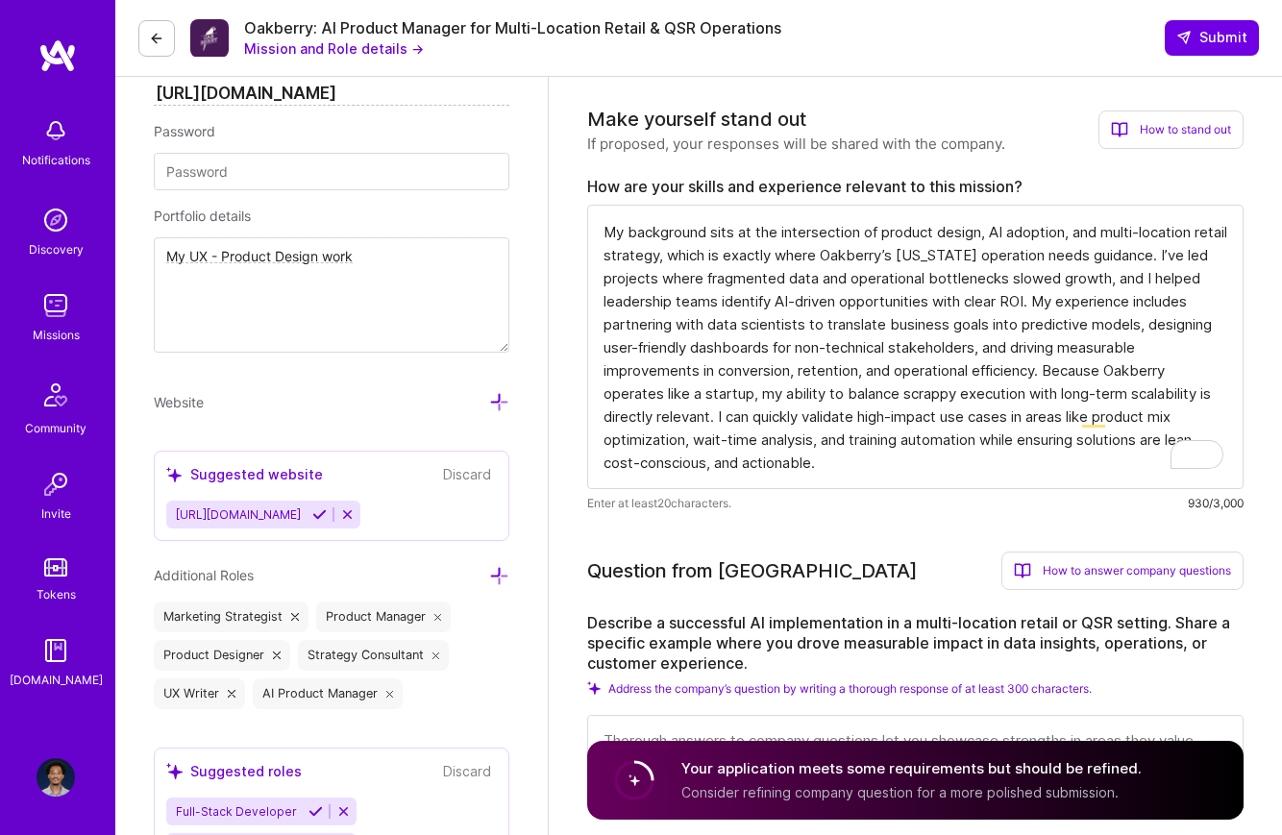
type textarea "My background sits at the intersection of product design, AI adoption, and mult…"
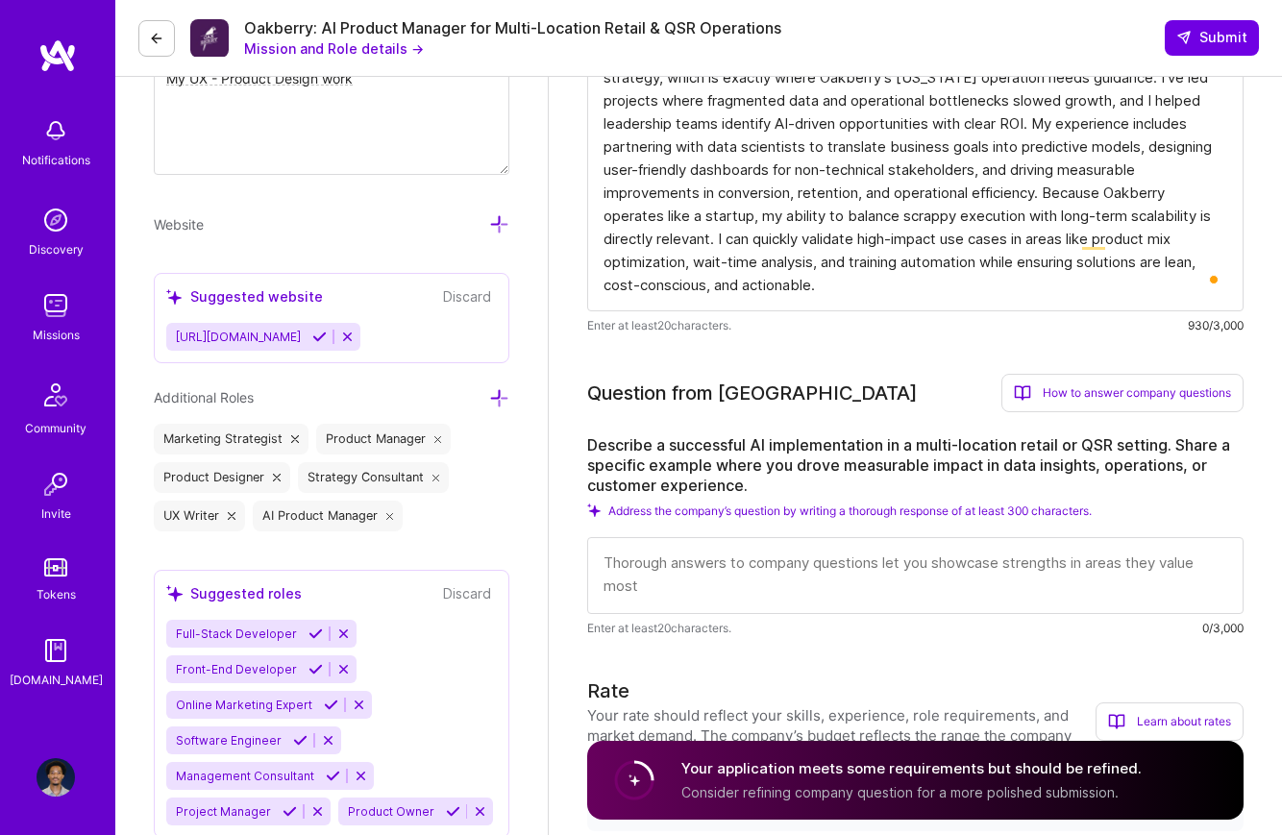
scroll to position [0, 0]
click at [774, 559] on textarea at bounding box center [915, 575] width 656 height 77
